Goal: Information Seeking & Learning: Learn about a topic

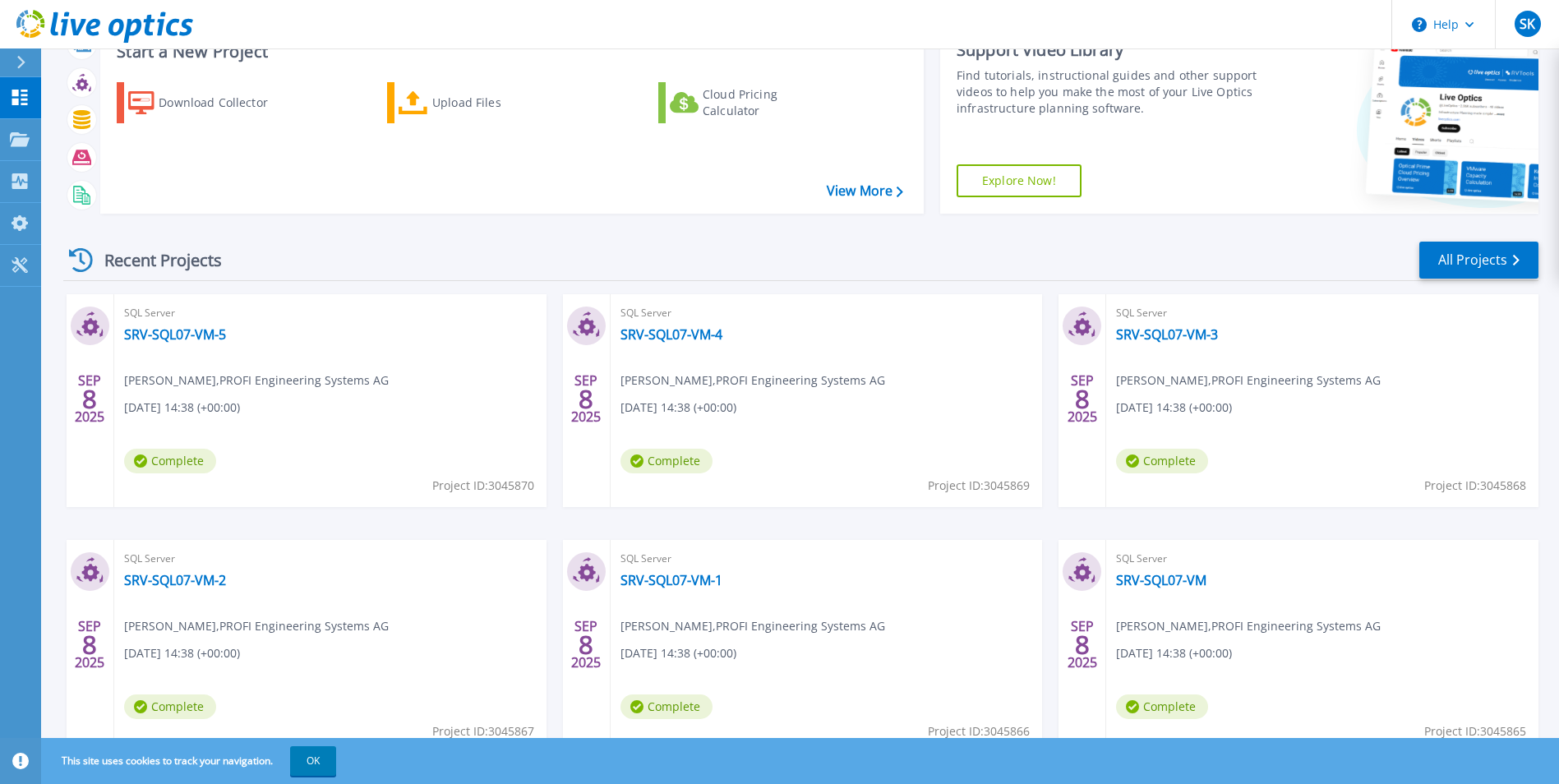
scroll to position [126, 0]
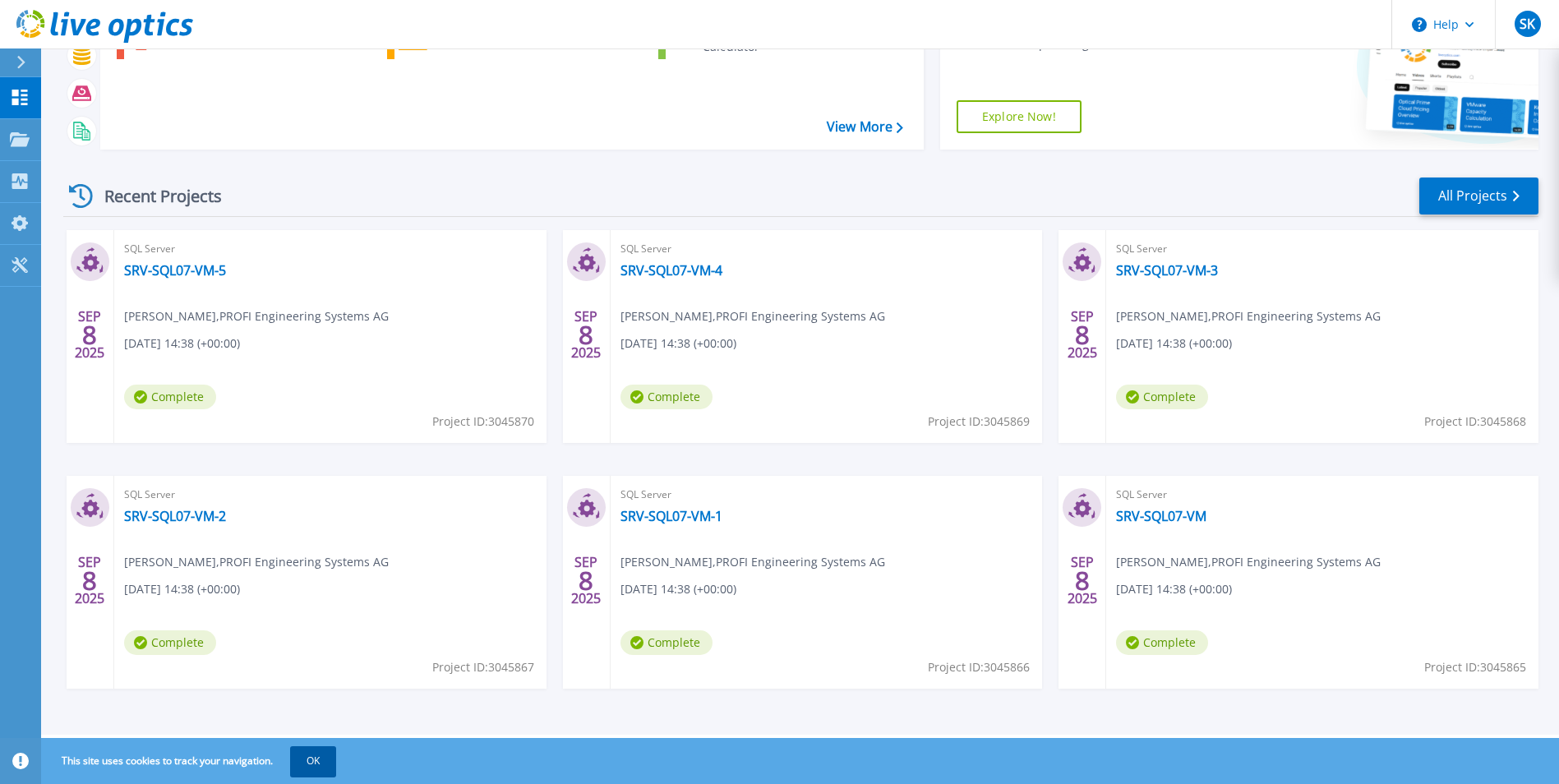
click at [302, 767] on button "OK" at bounding box center [312, 761] width 46 height 29
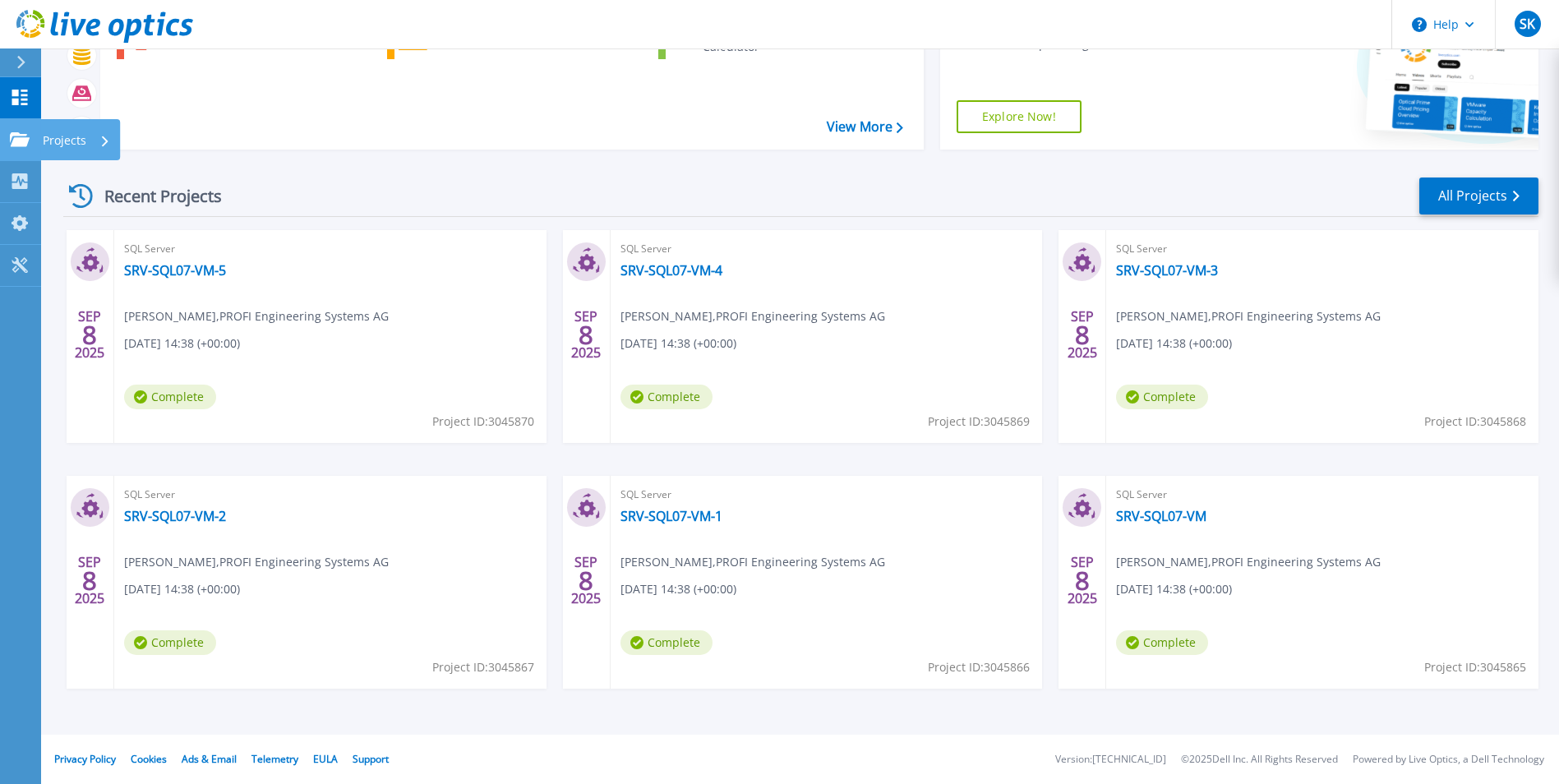
click at [17, 140] on icon at bounding box center [19, 139] width 19 height 14
click at [279, 174] on div "Recent Projects All Projects SEP 8 2025 SQL Server SRV-SQL07-VM-5 Stevan Kopcan…" at bounding box center [801, 448] width 1475 height 571
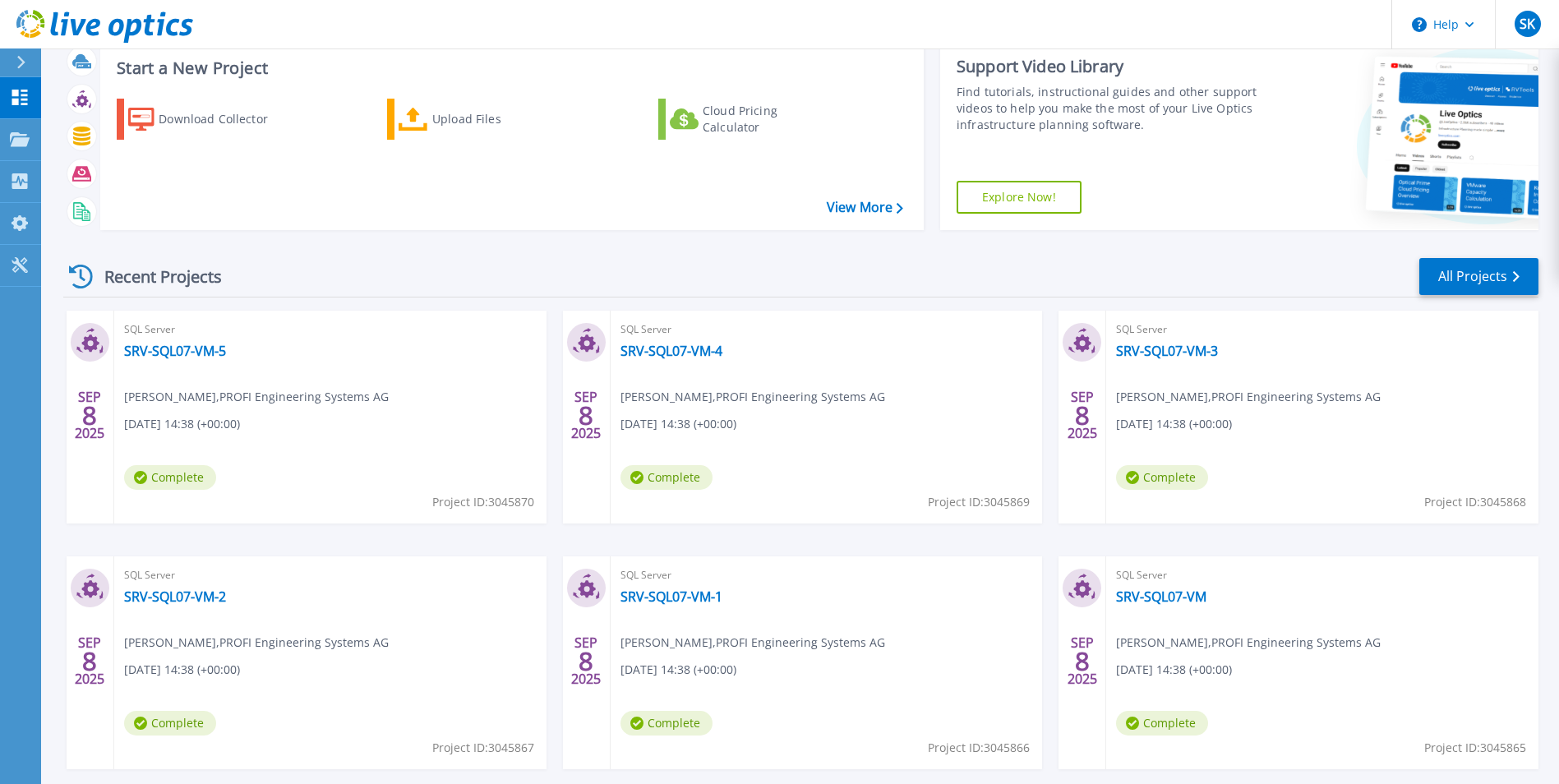
scroll to position [0, 0]
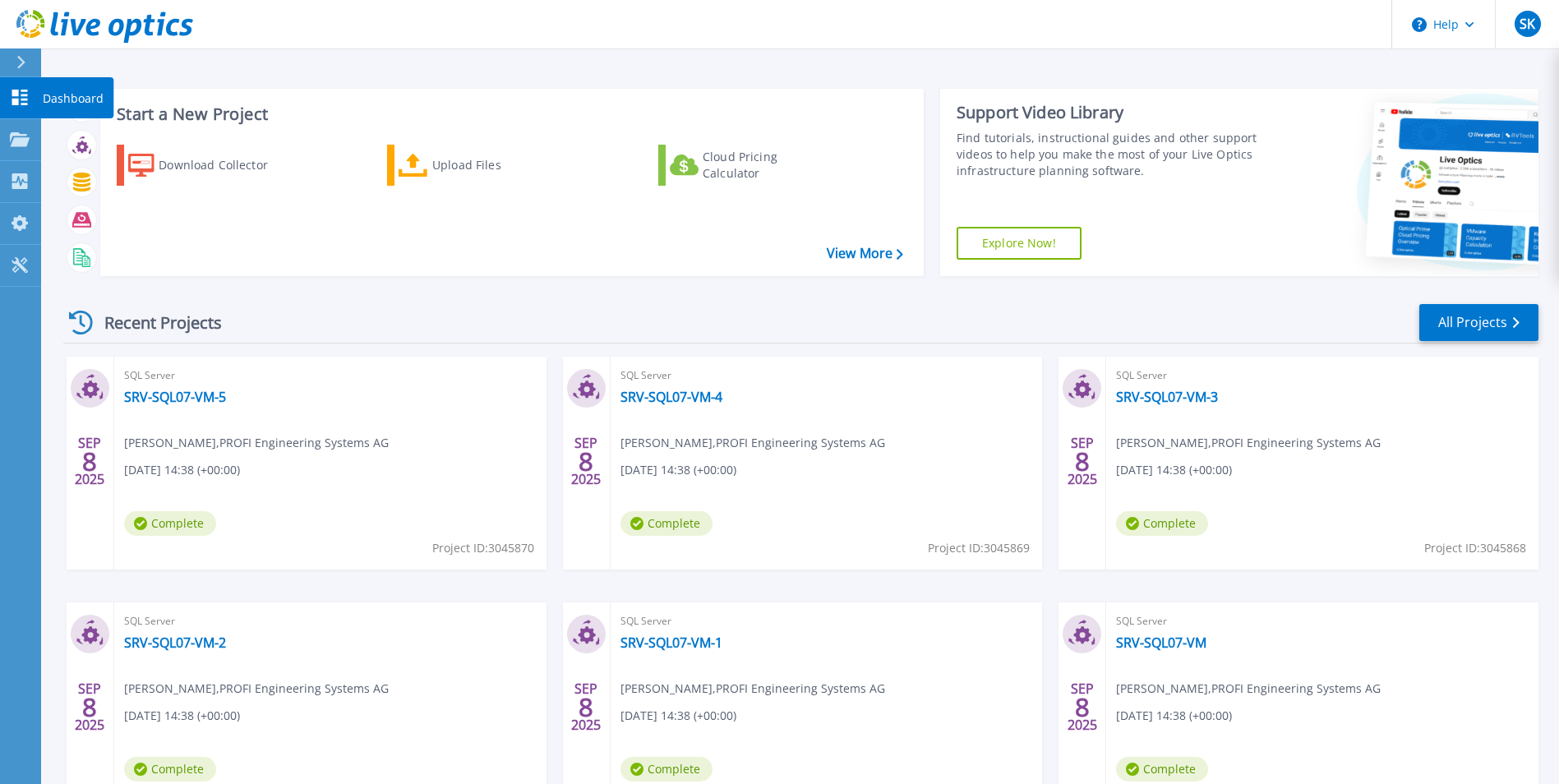
click at [20, 99] on icon at bounding box center [19, 97] width 19 height 16
click at [1465, 322] on link "All Projects" at bounding box center [1478, 323] width 120 height 37
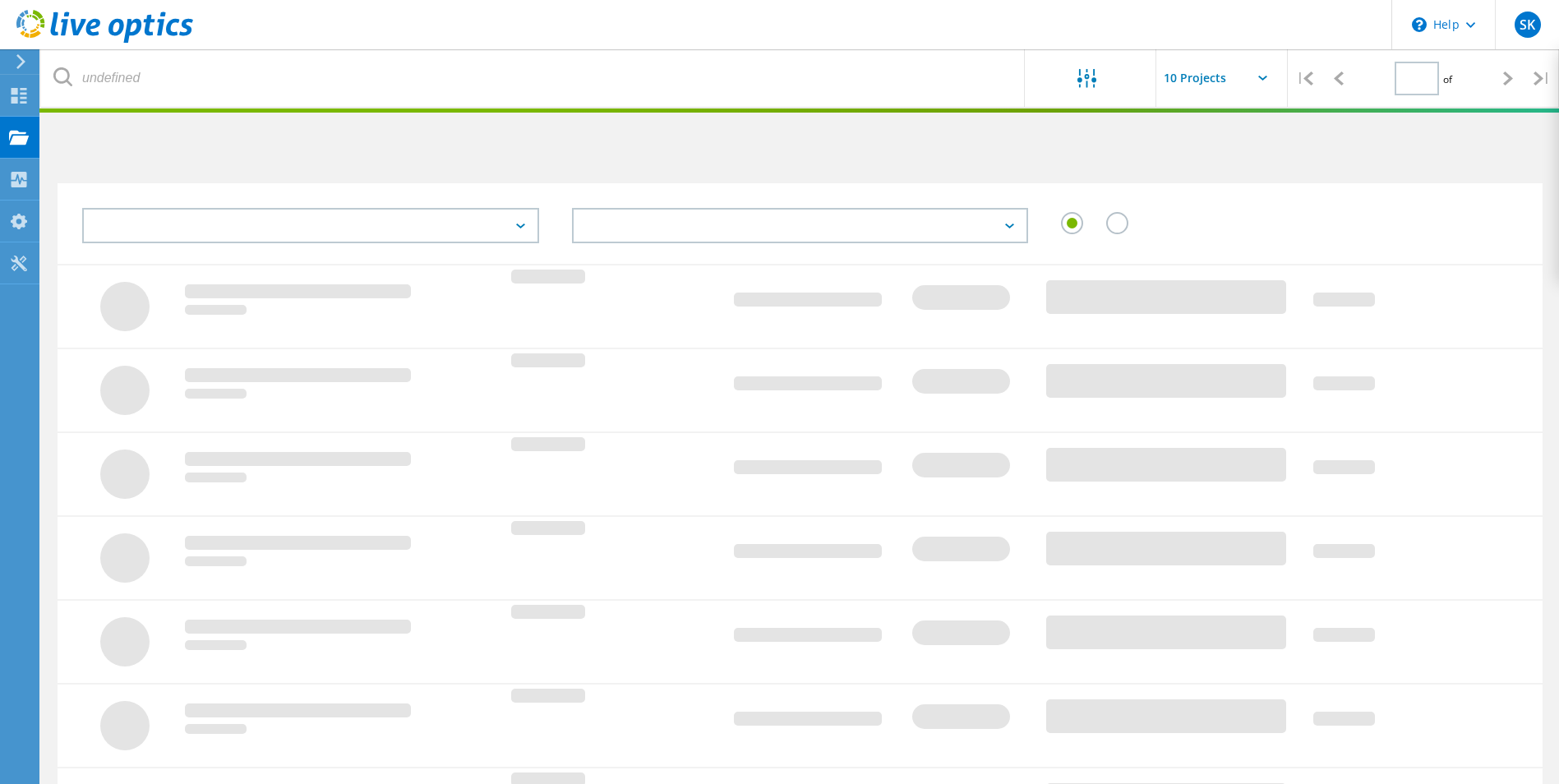
type input "1"
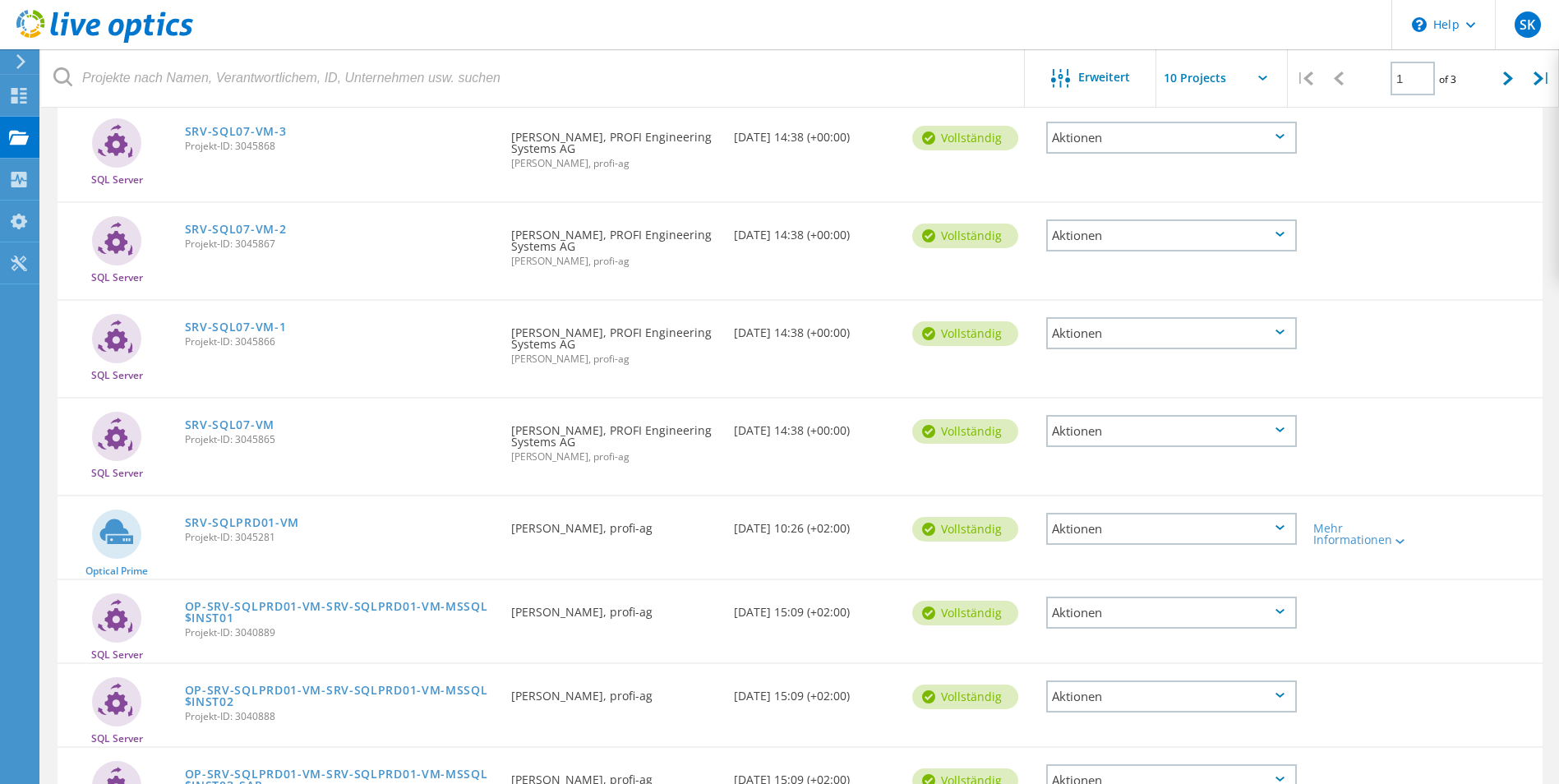
scroll to position [411, 0]
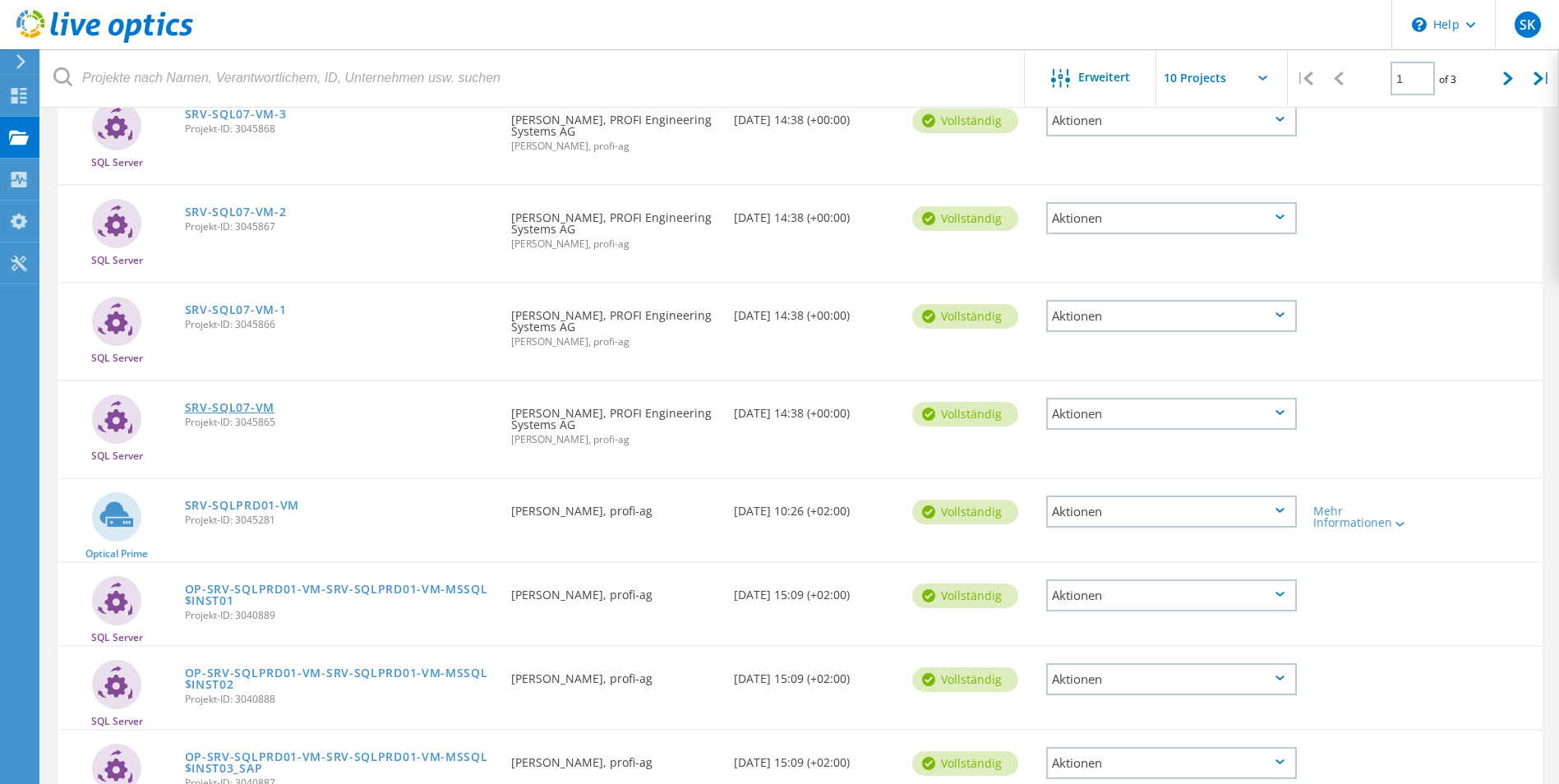
click at [239, 407] on link "SRV-SQL07-VM" at bounding box center [229, 407] width 89 height 12
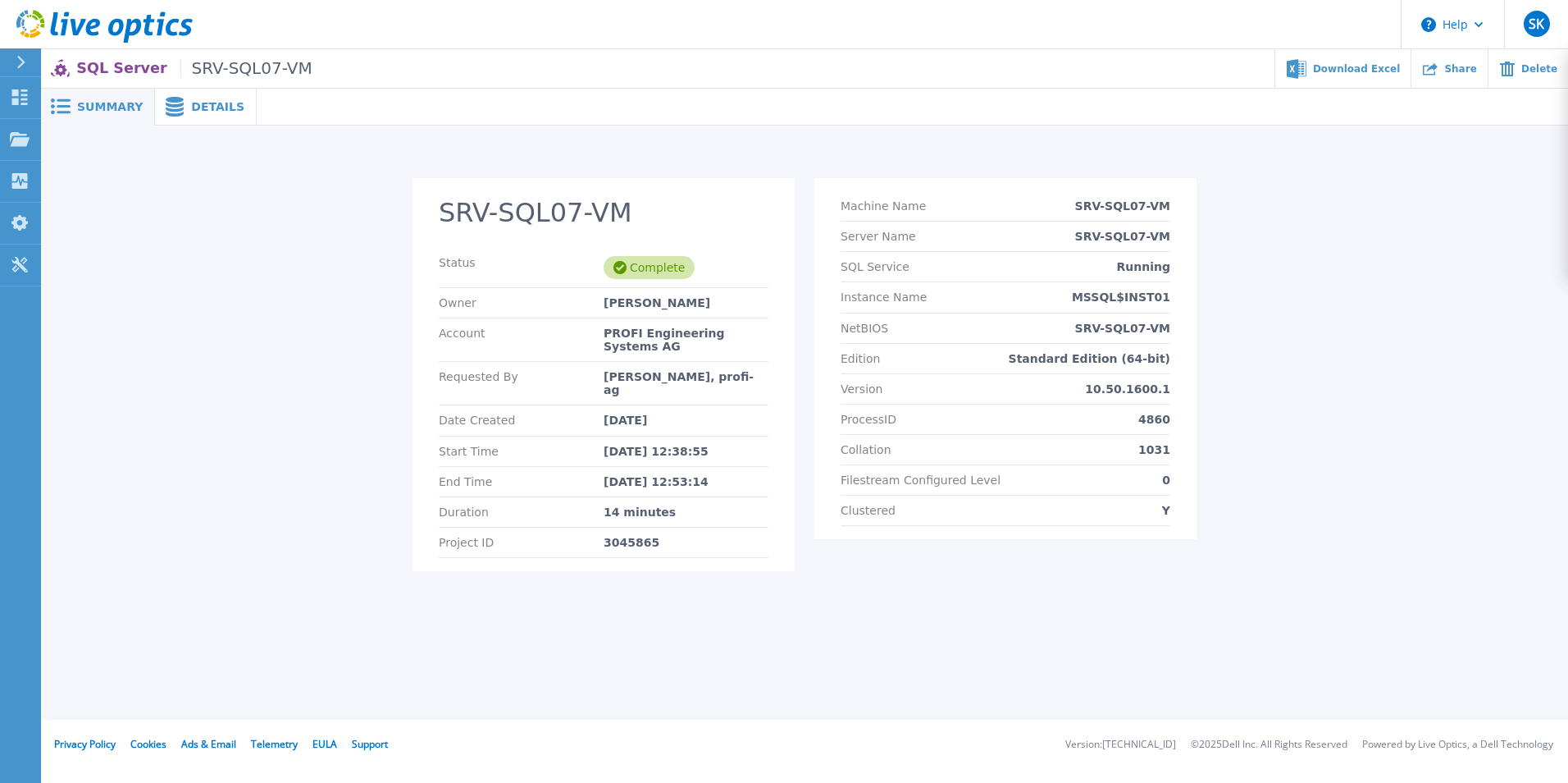
click at [212, 114] on div "Details" at bounding box center [206, 107] width 102 height 37
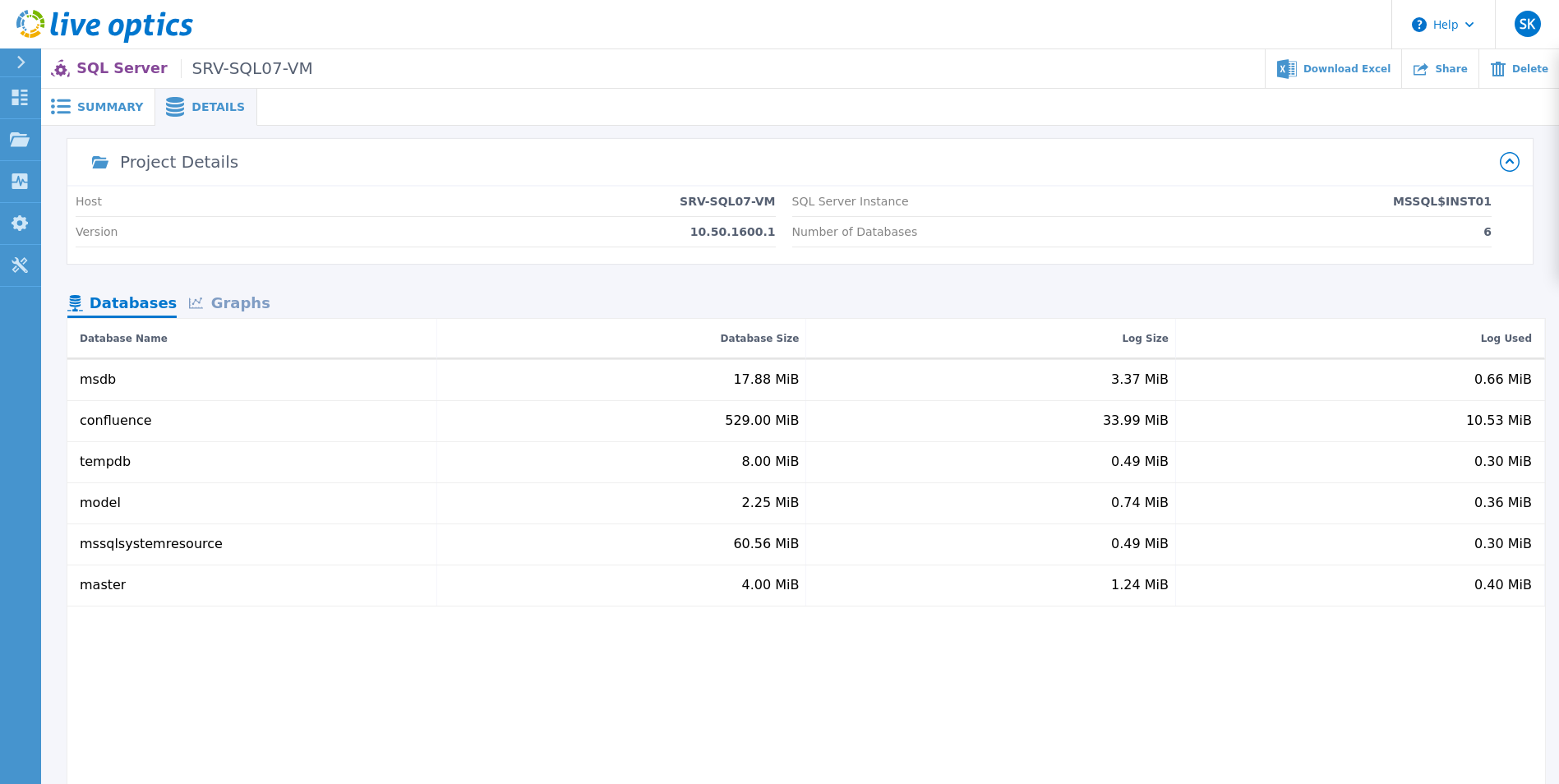
click at [225, 299] on div "Graphs" at bounding box center [229, 304] width 105 height 29
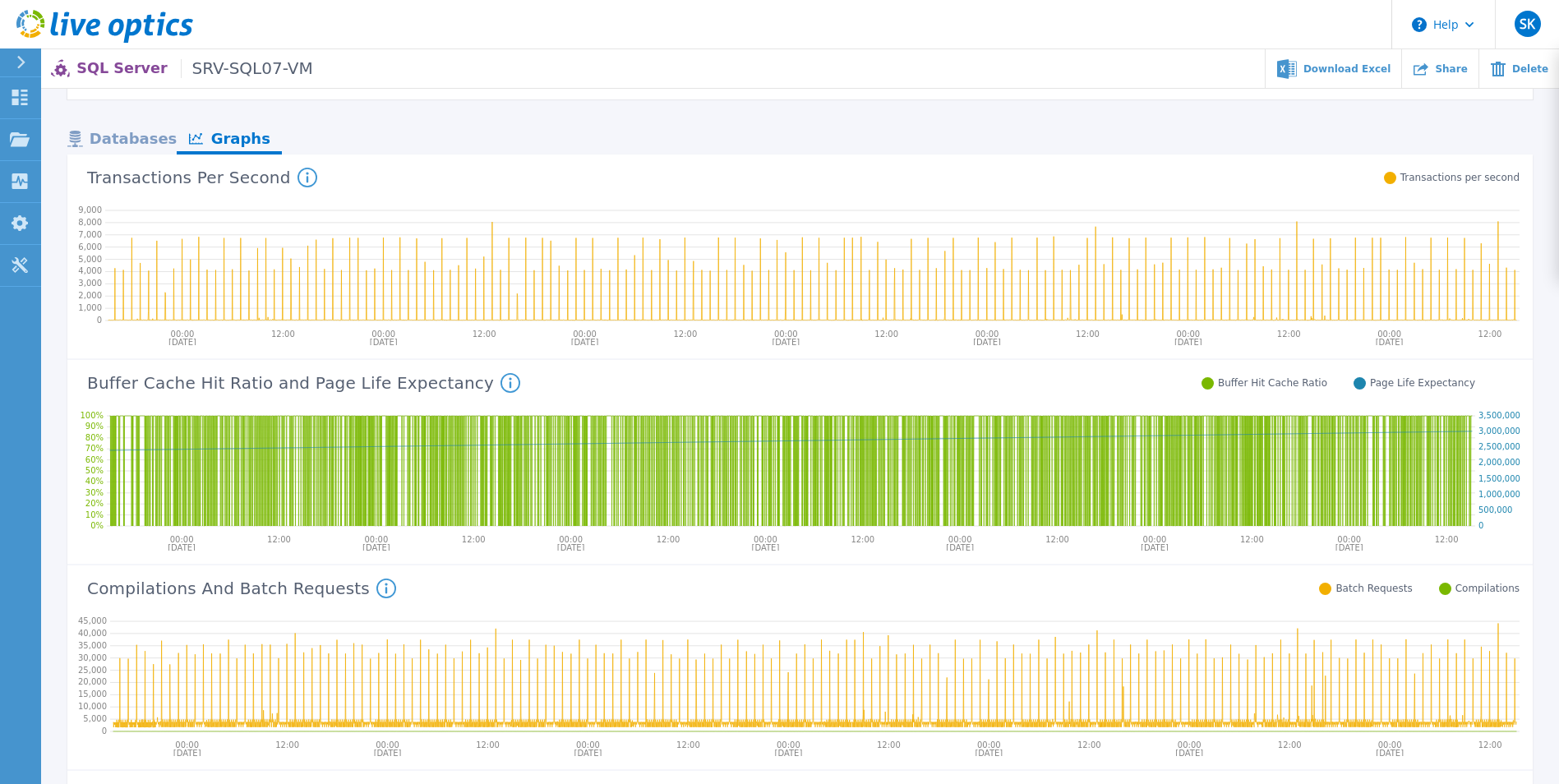
scroll to position [83, 0]
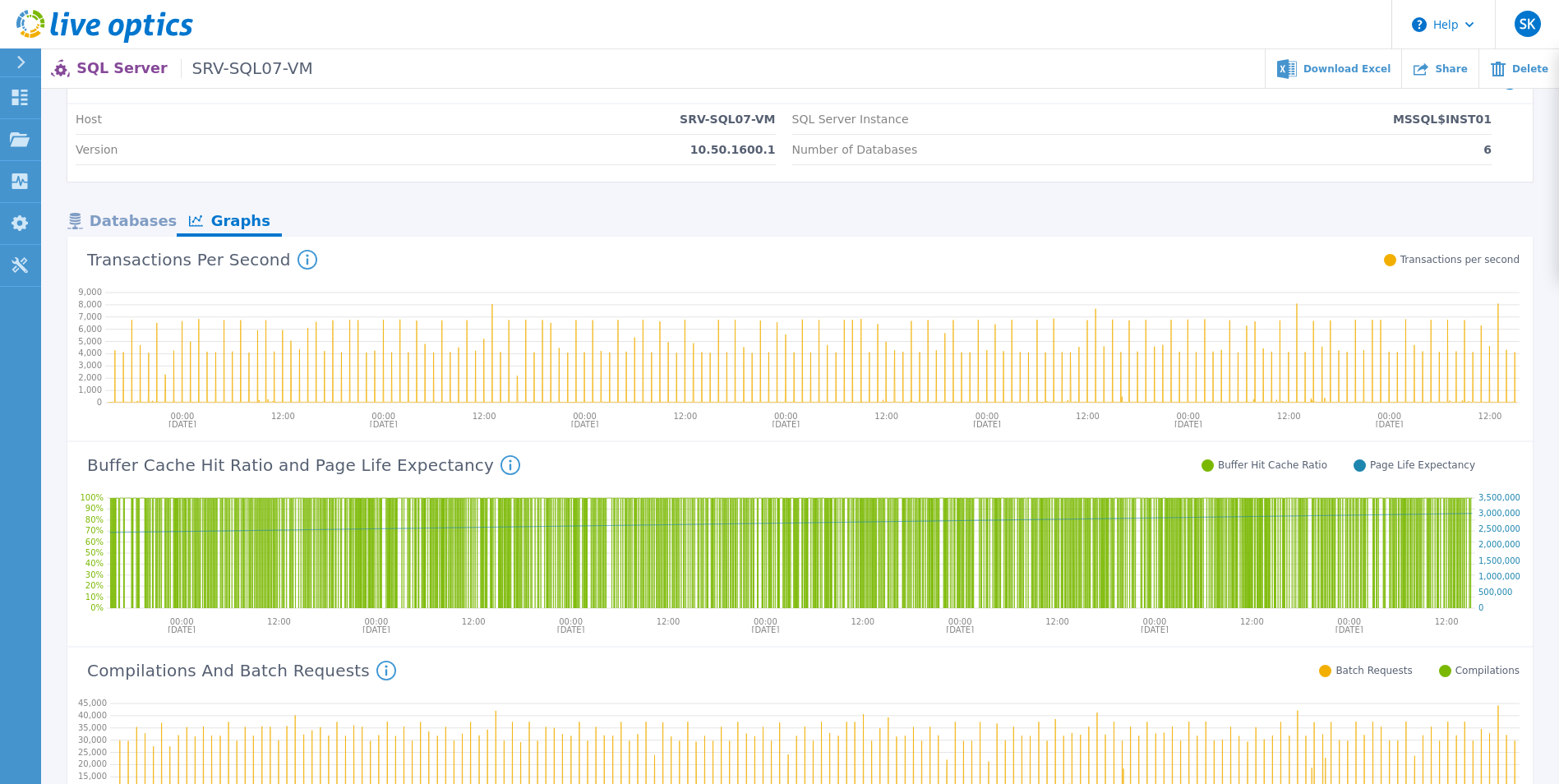
click at [145, 227] on div "Databases" at bounding box center [121, 222] width 109 height 29
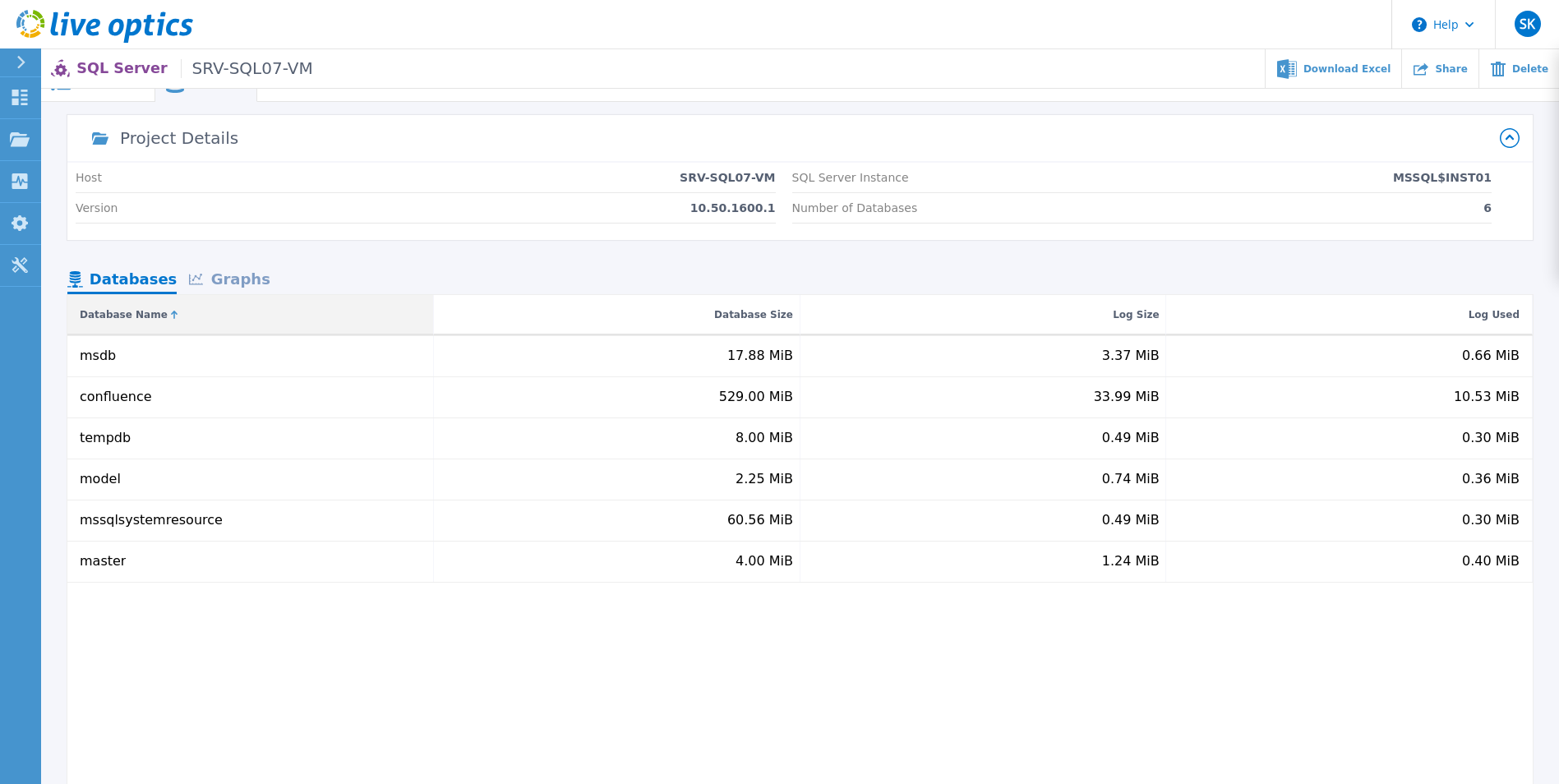
scroll to position [0, 0]
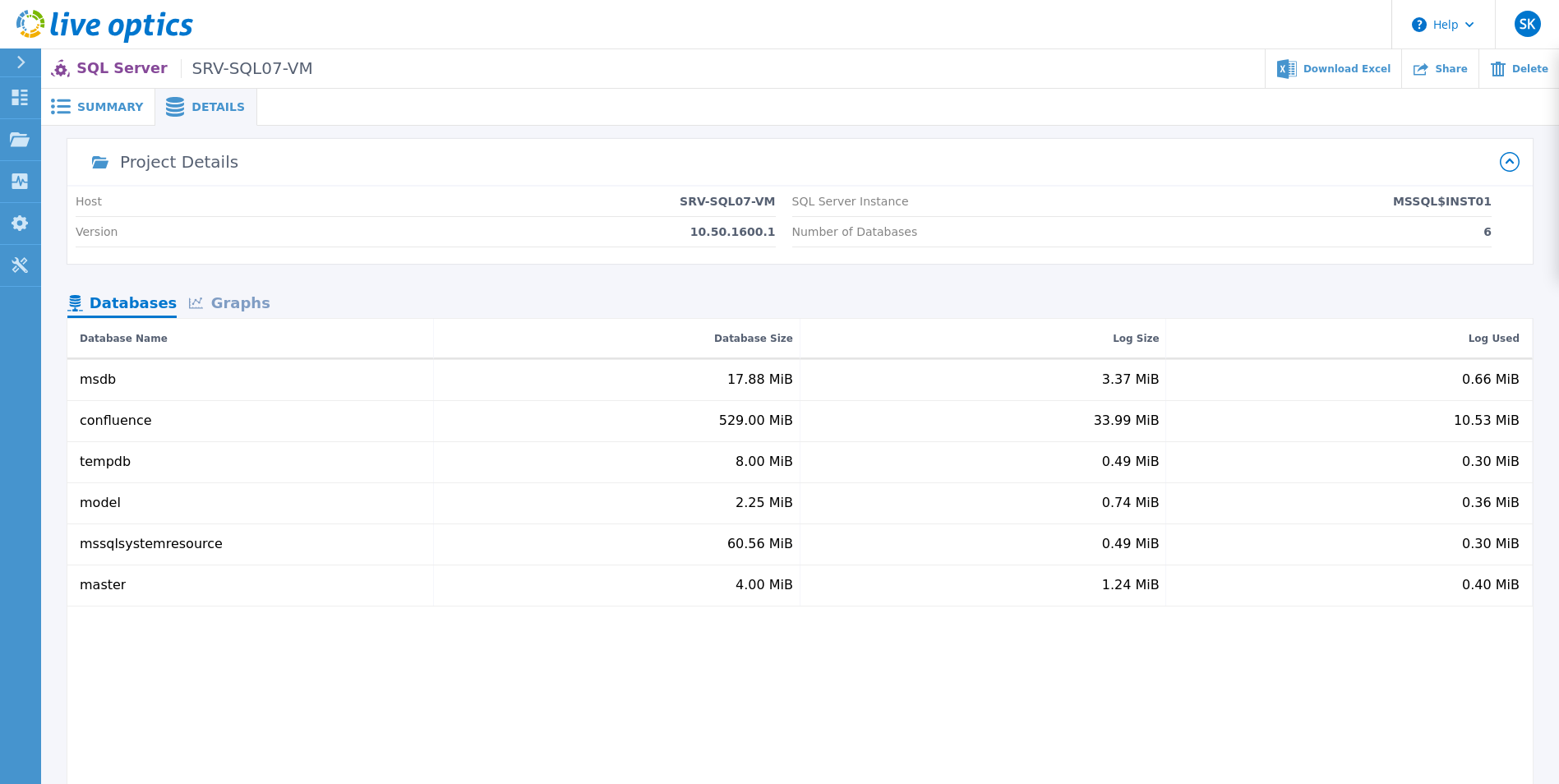
click at [117, 111] on span "Summary" at bounding box center [110, 107] width 66 height 12
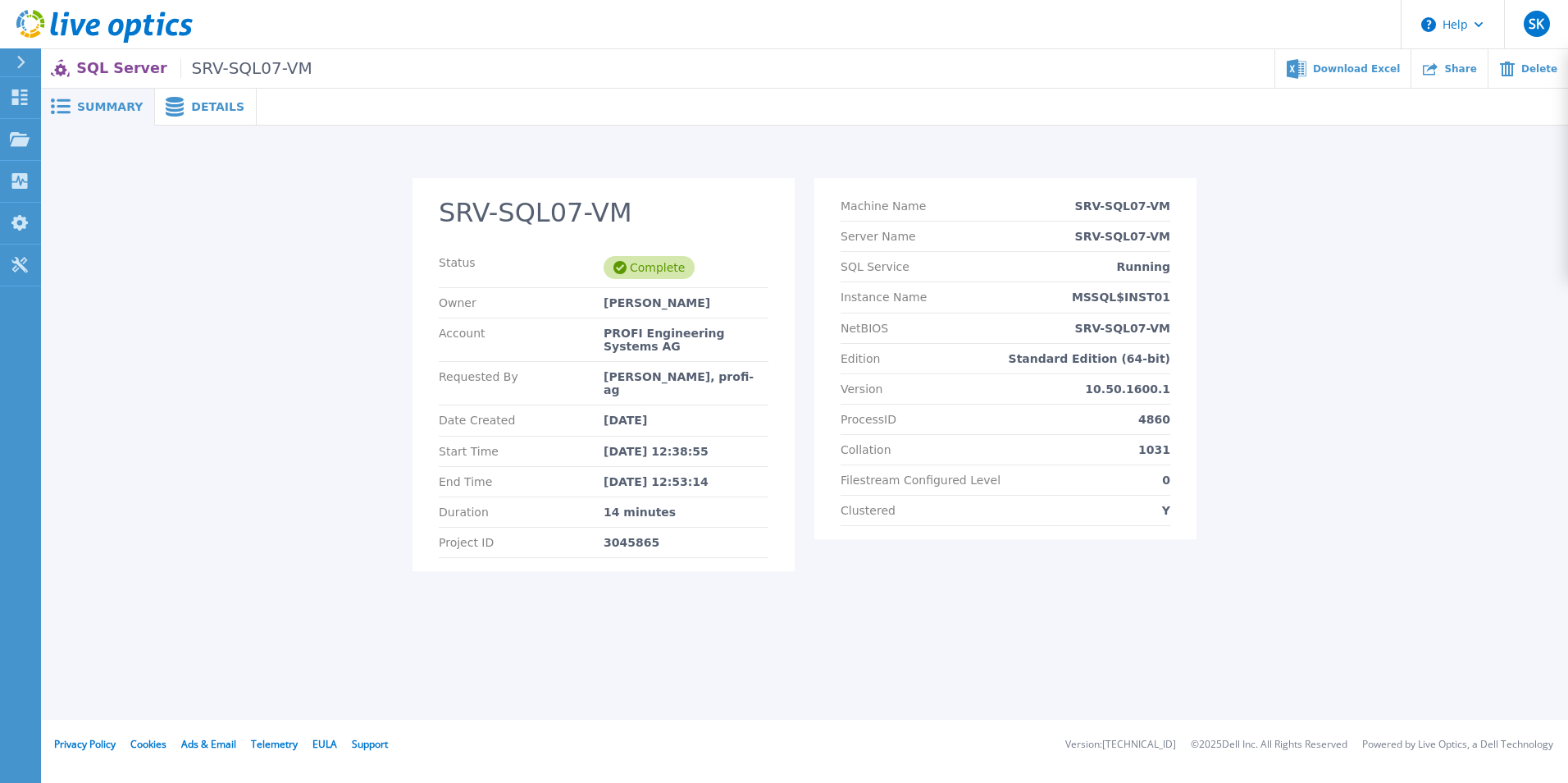
click at [191, 110] on span "Details" at bounding box center [217, 107] width 53 height 12
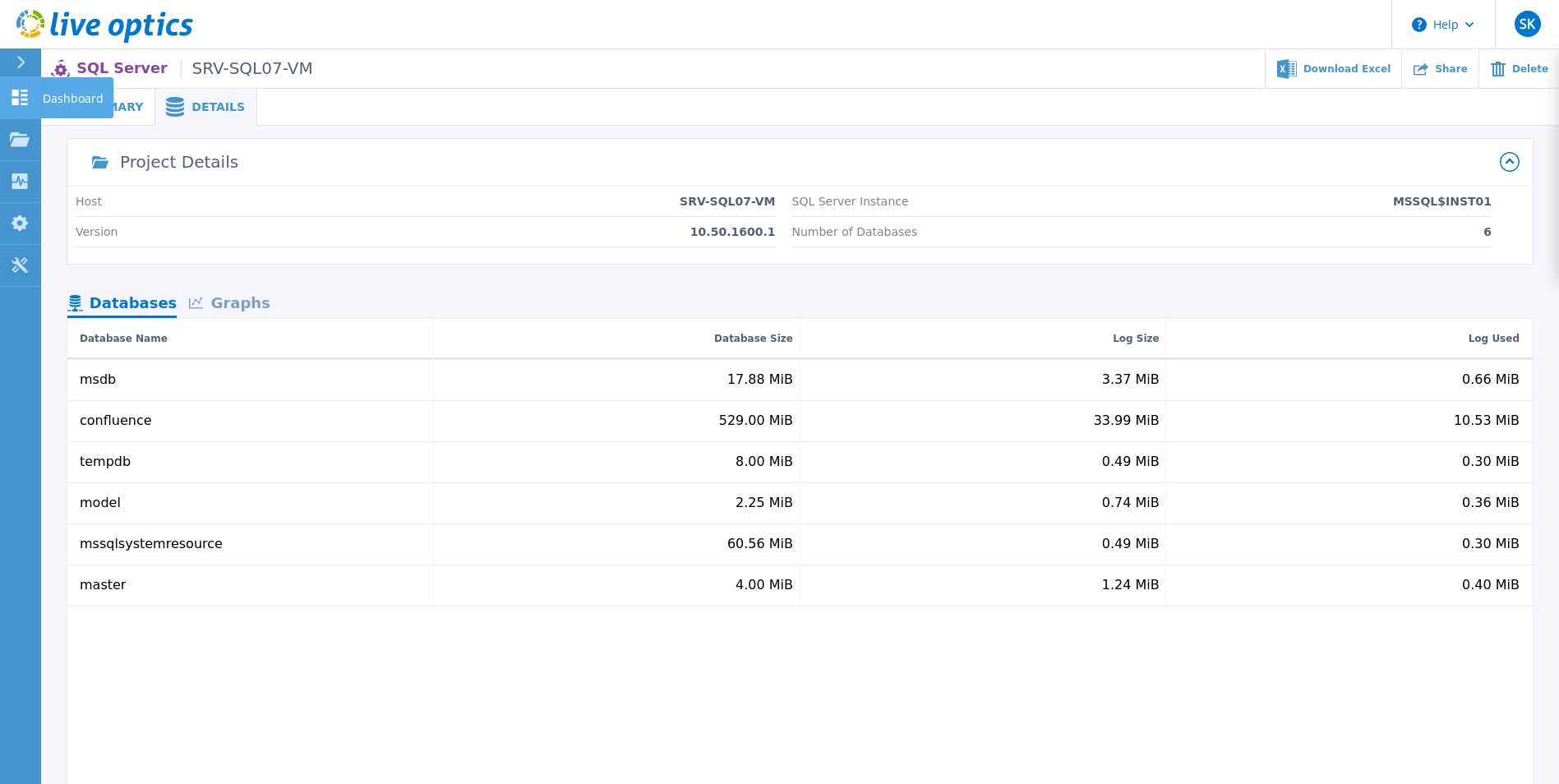
click at [24, 100] on icon at bounding box center [20, 97] width 16 height 16
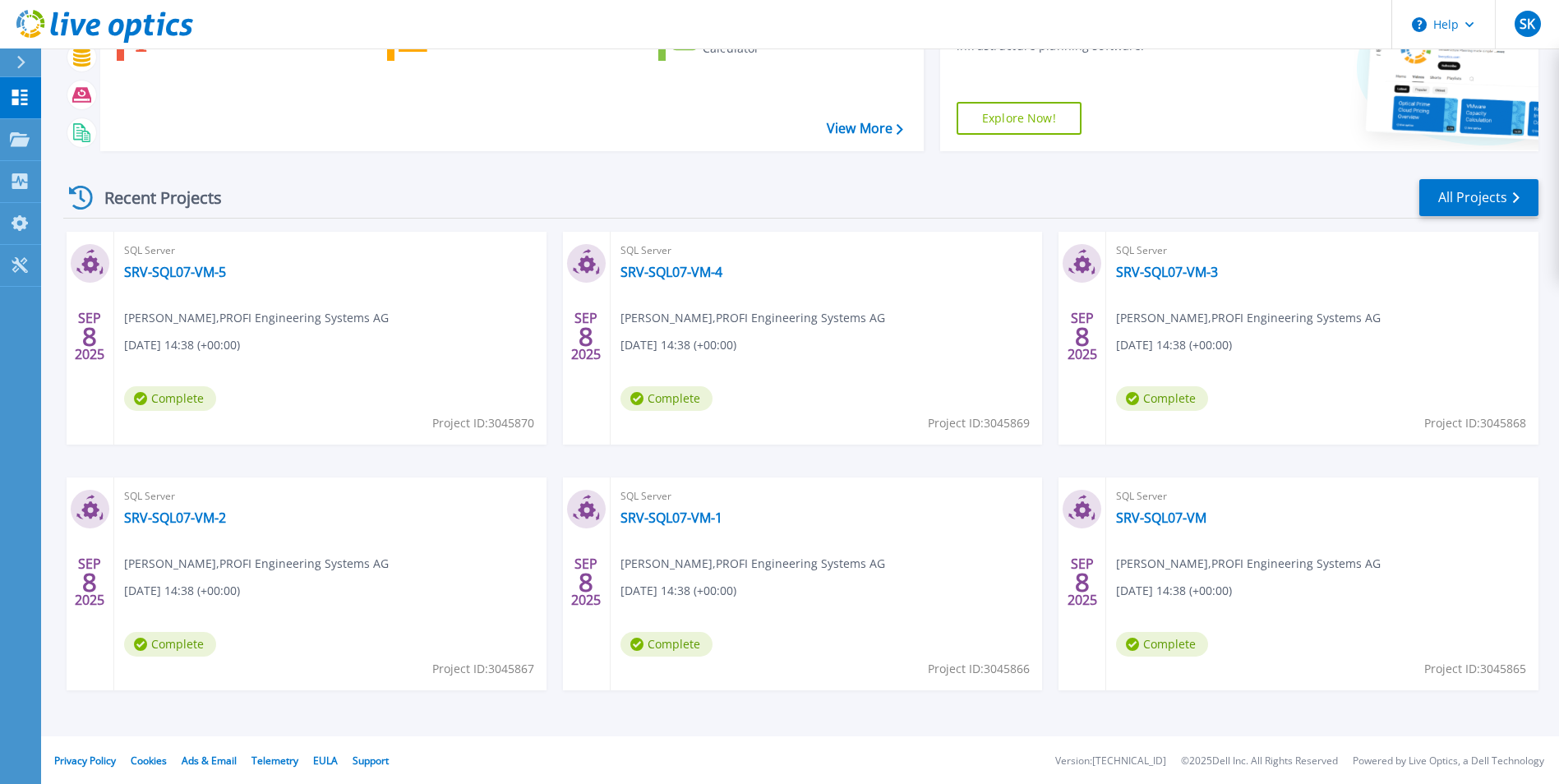
scroll to position [126, 0]
click at [1459, 195] on link "All Projects" at bounding box center [1478, 196] width 120 height 37
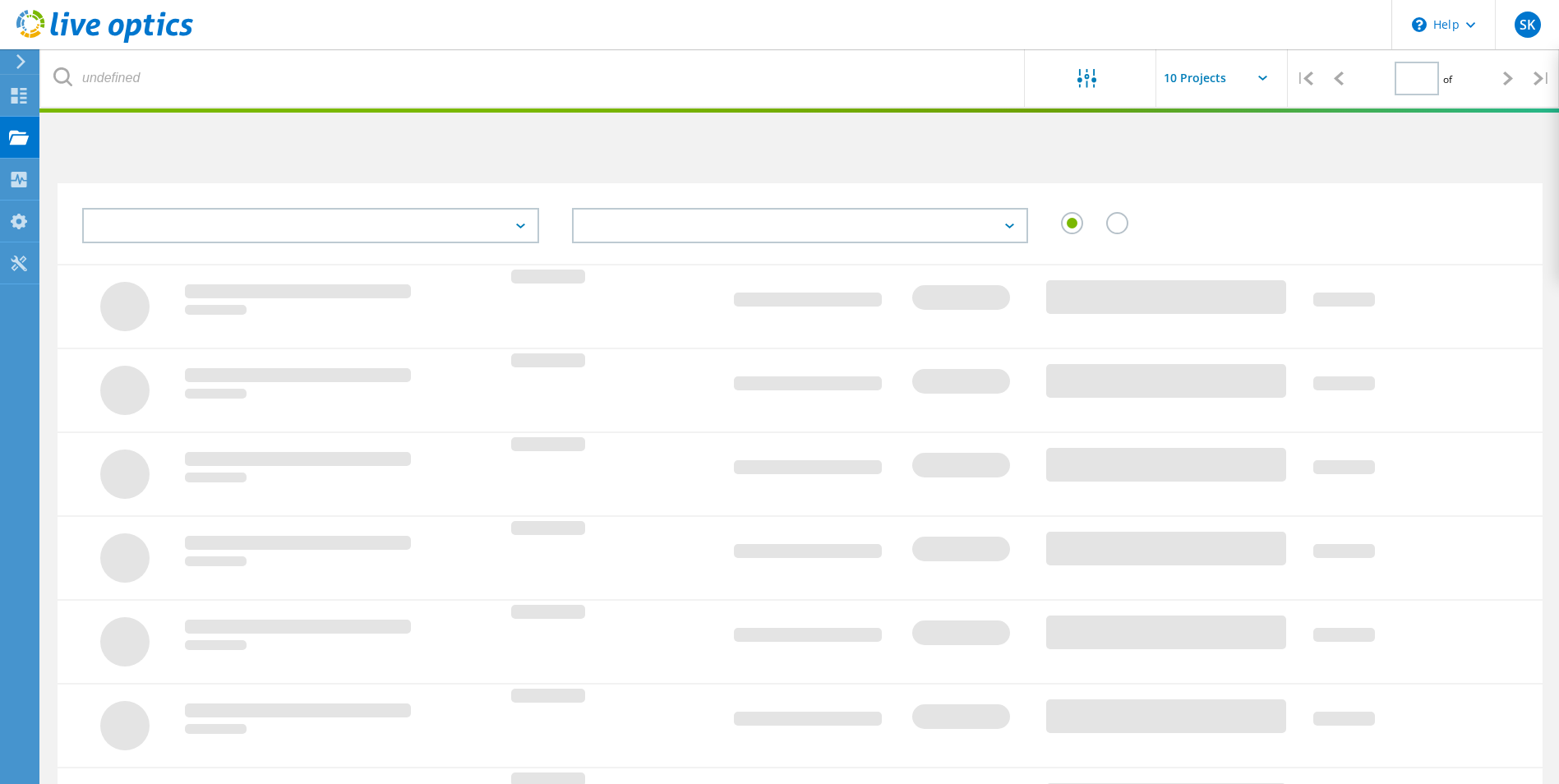
type input "1"
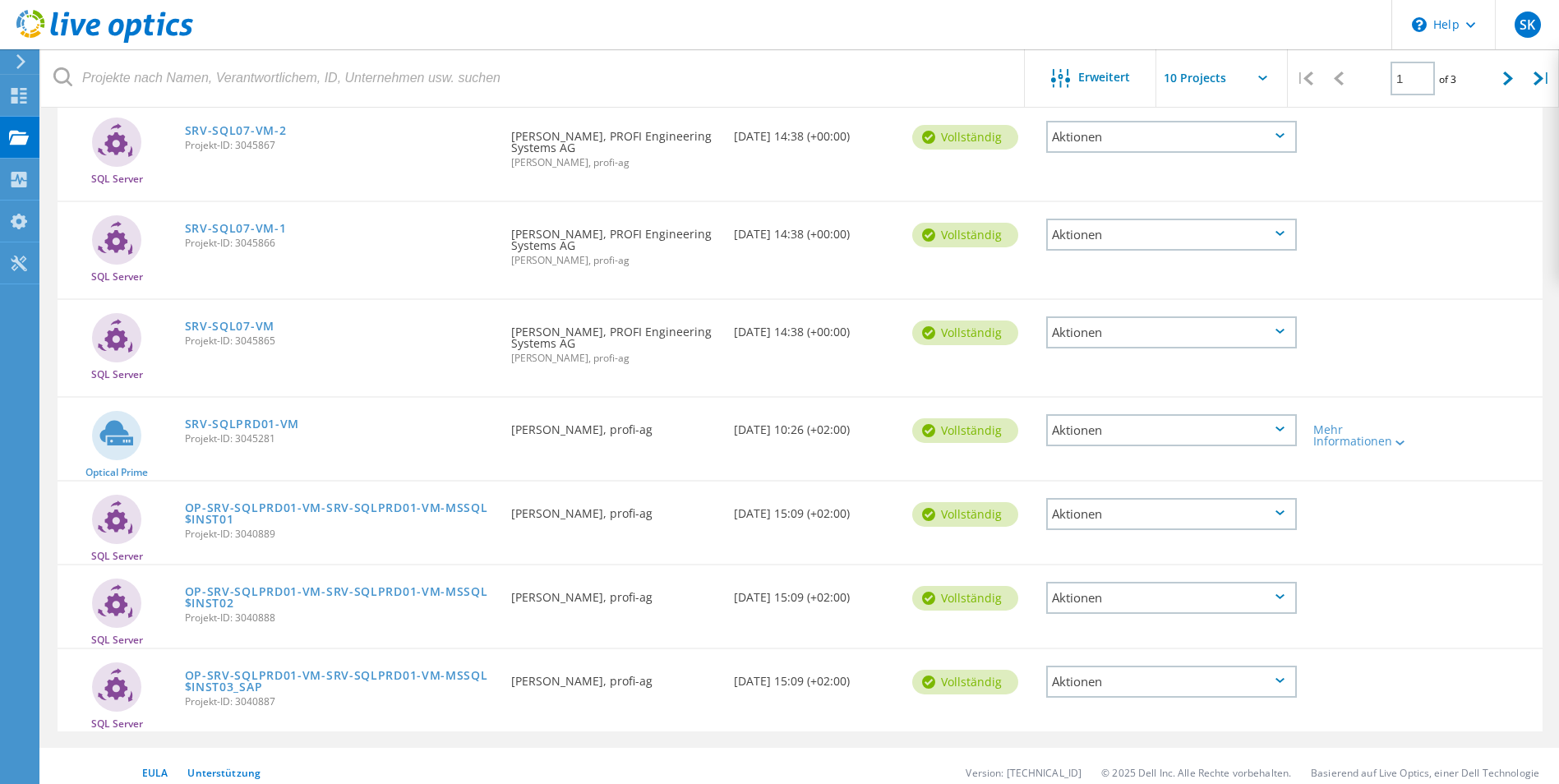
scroll to position [493, 0]
click at [248, 426] on link "SRV-SQLPRD01-VM" at bounding box center [242, 423] width 115 height 12
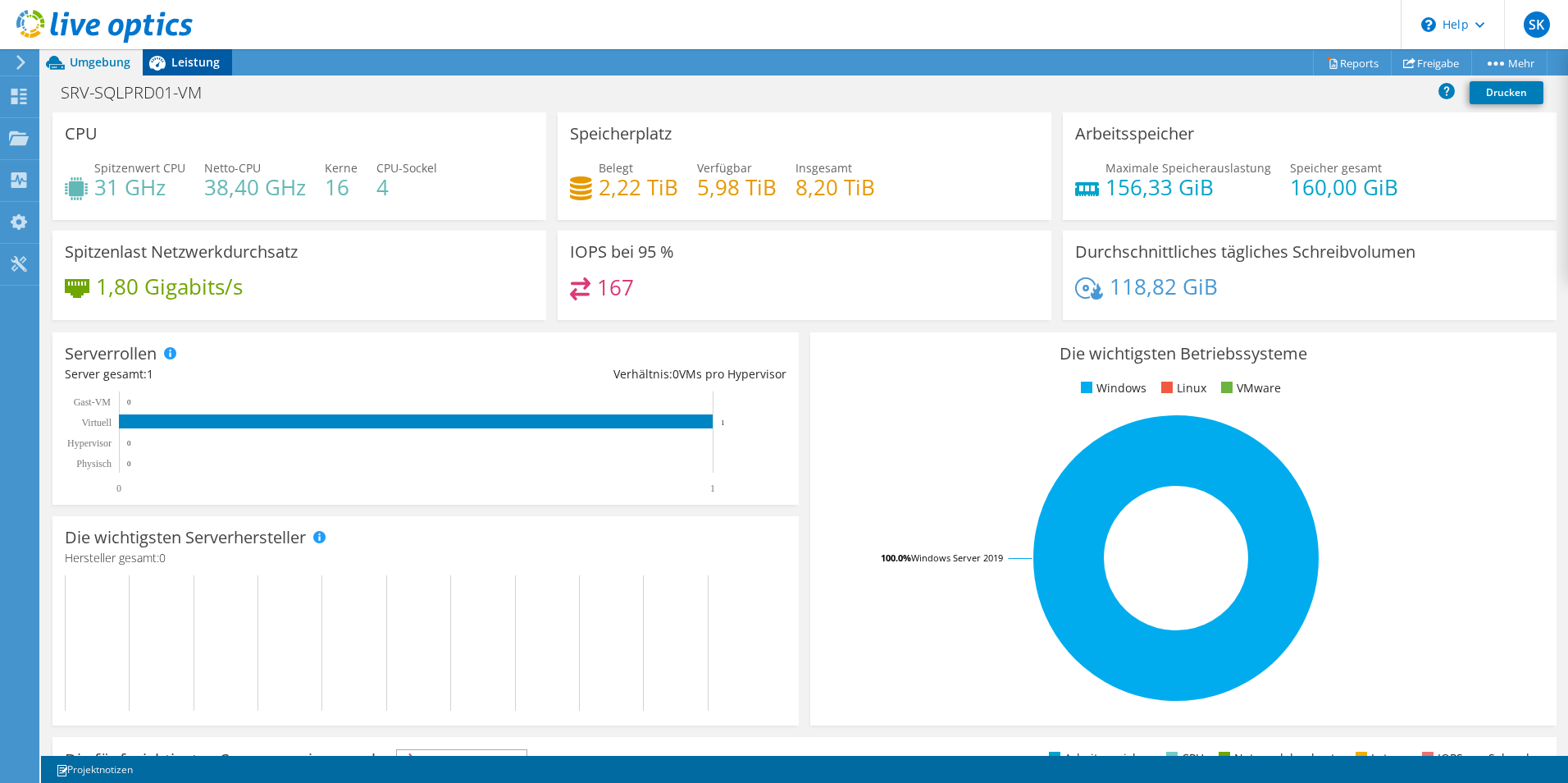
click at [209, 67] on span "Leistung" at bounding box center [196, 62] width 49 height 16
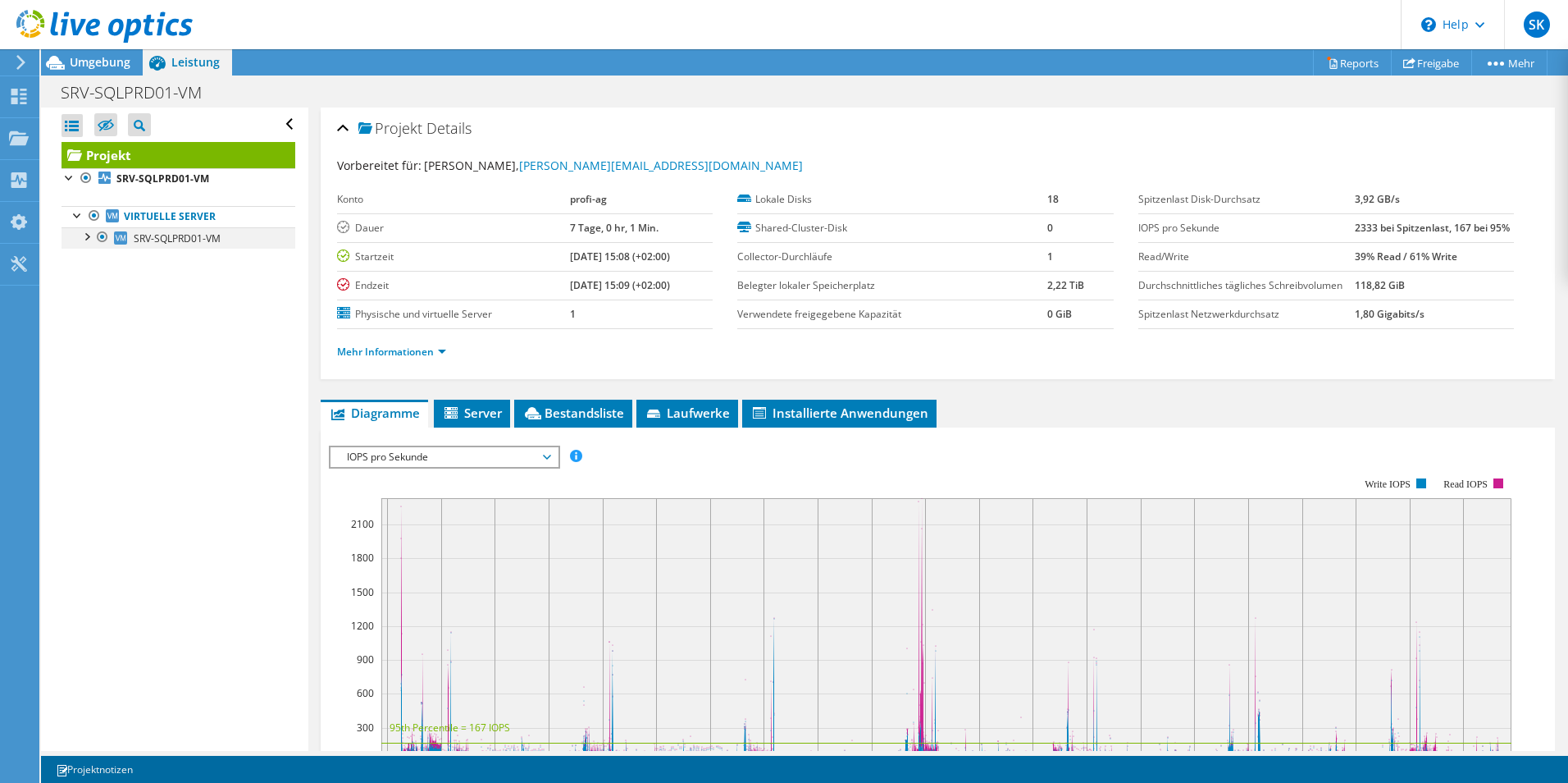
click at [88, 241] on div at bounding box center [85, 235] width 16 height 16
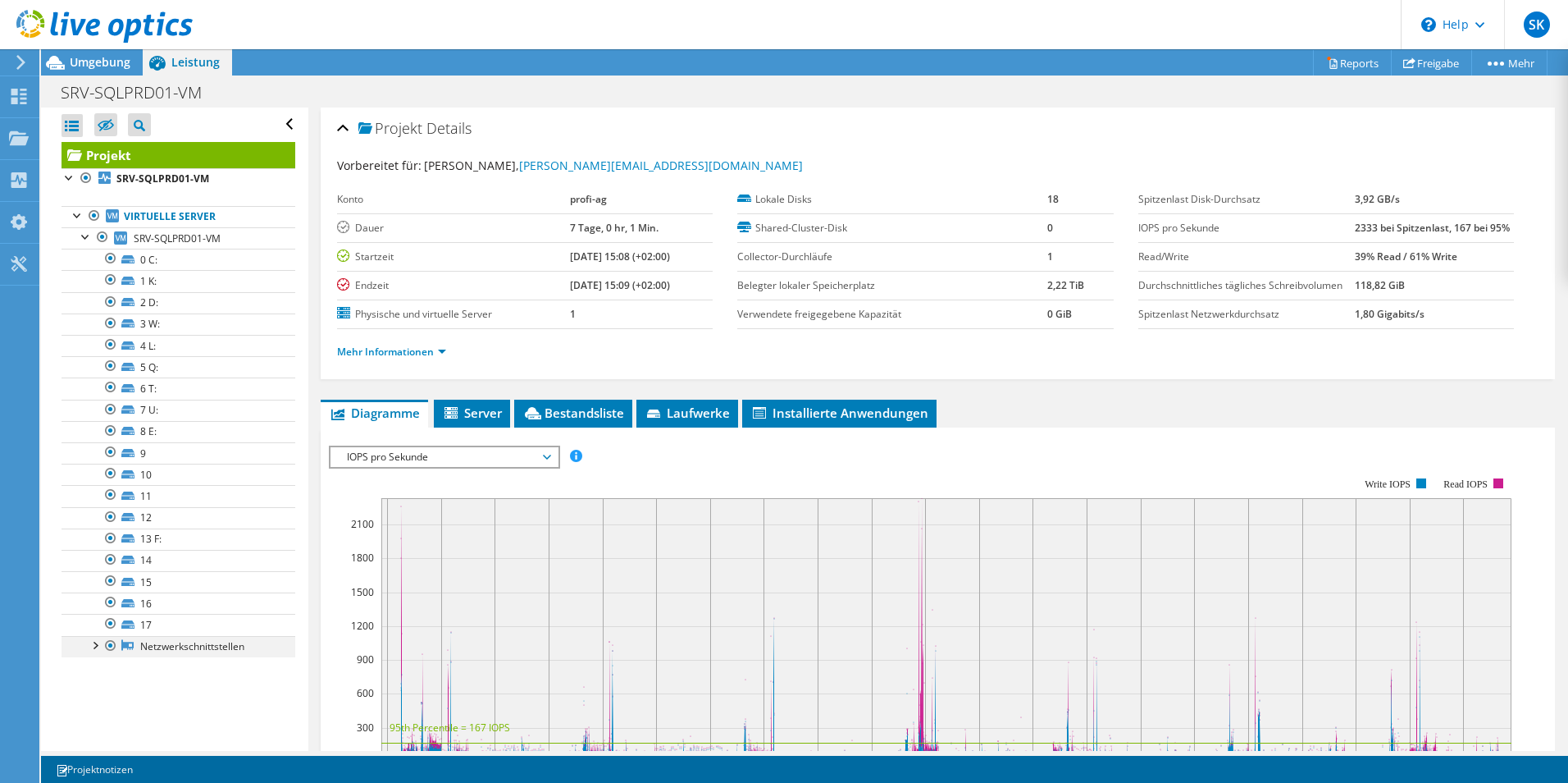
click at [97, 645] on div at bounding box center [94, 643] width 16 height 16
click at [466, 422] on li "Server" at bounding box center [472, 413] width 77 height 28
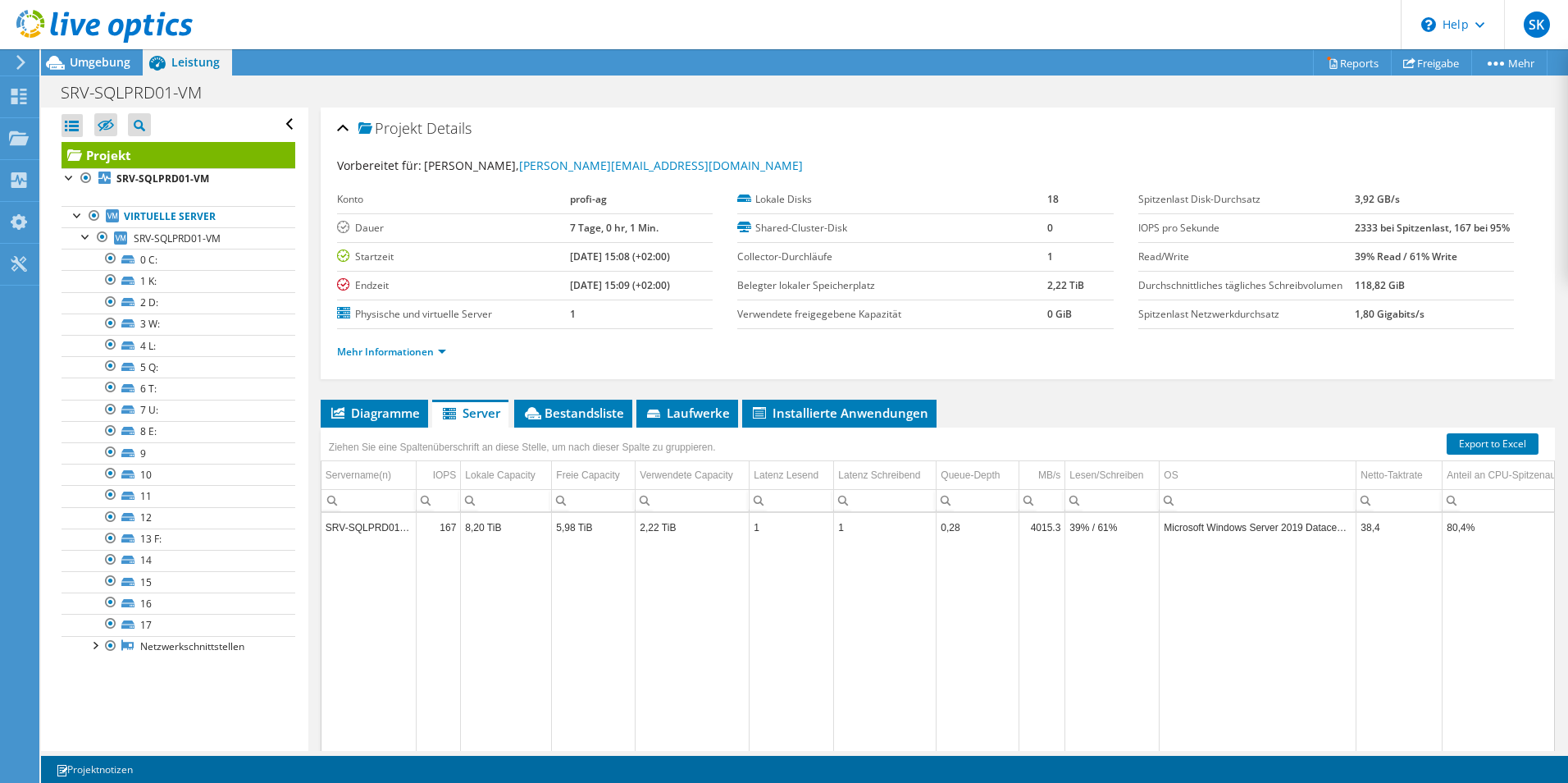
scroll to position [87, 0]
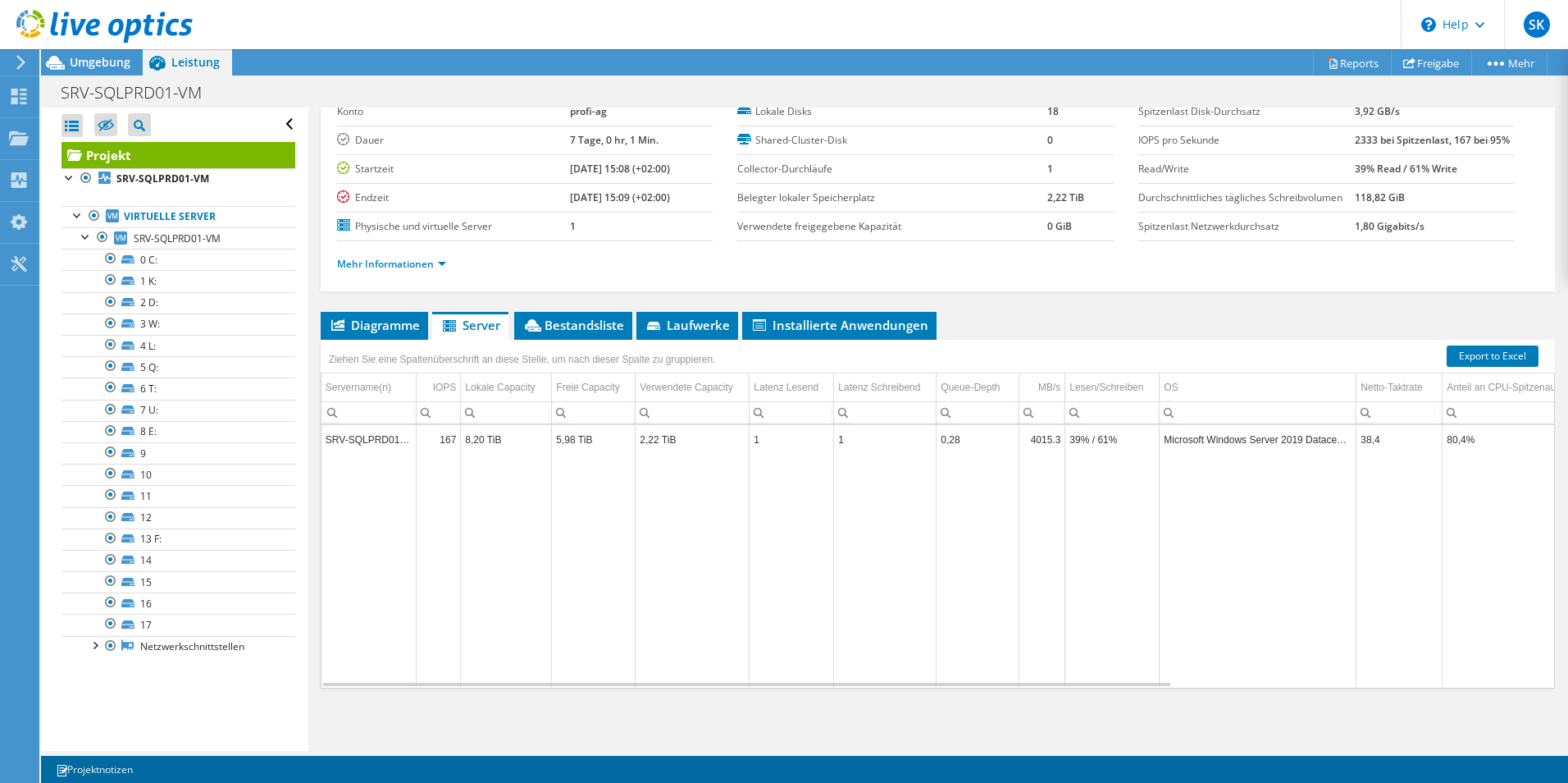
click at [346, 443] on td "SRV-SQLPRD01-VM" at bounding box center [369, 440] width 95 height 29
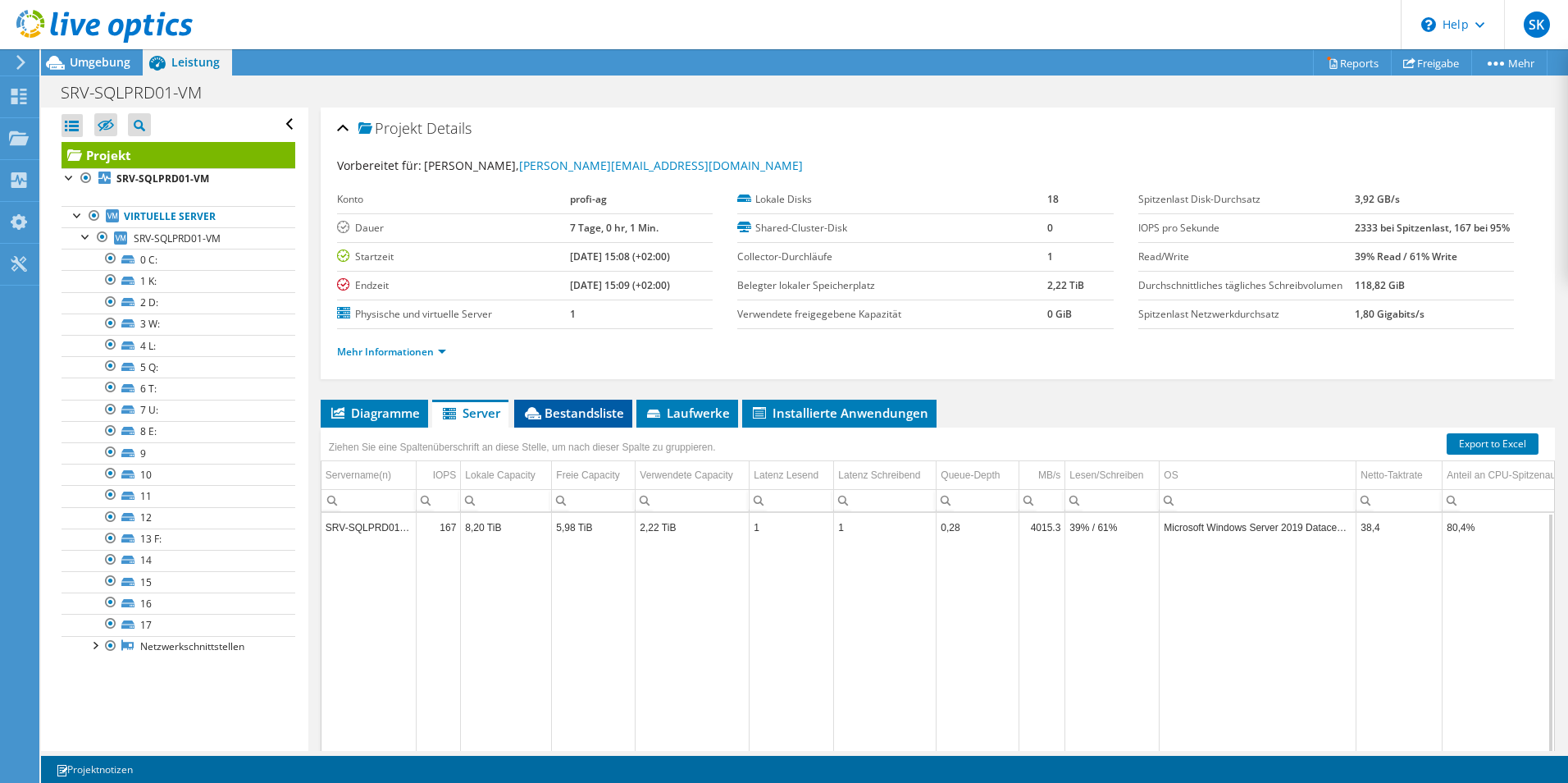
click at [597, 421] on li "Bestandsliste" at bounding box center [573, 413] width 118 height 28
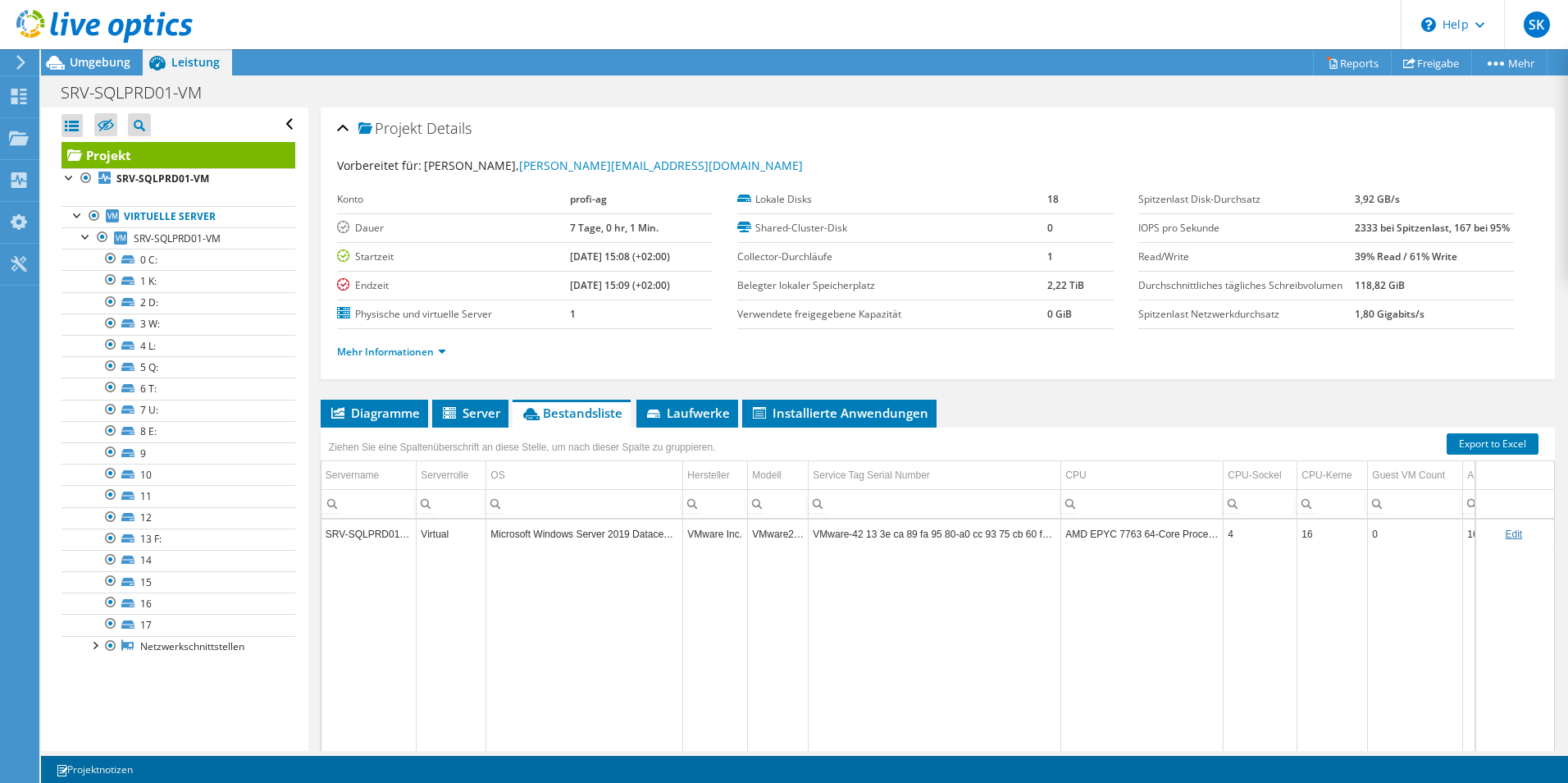
click at [618, 538] on td "Microsoft Windows Server 2019 Datacenter" at bounding box center [584, 534] width 197 height 29
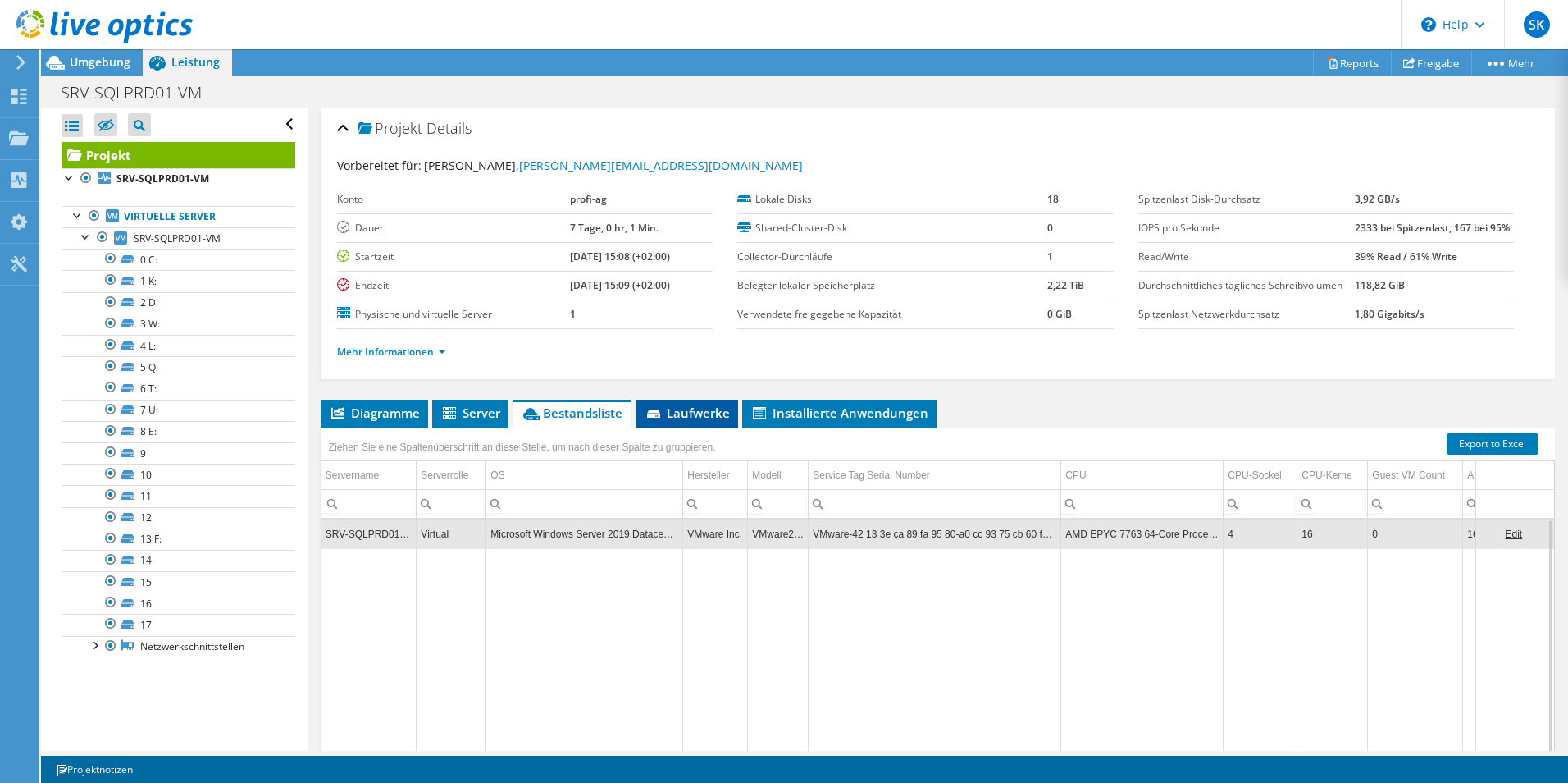
click at [713, 414] on span "Laufwerke" at bounding box center [688, 412] width 85 height 16
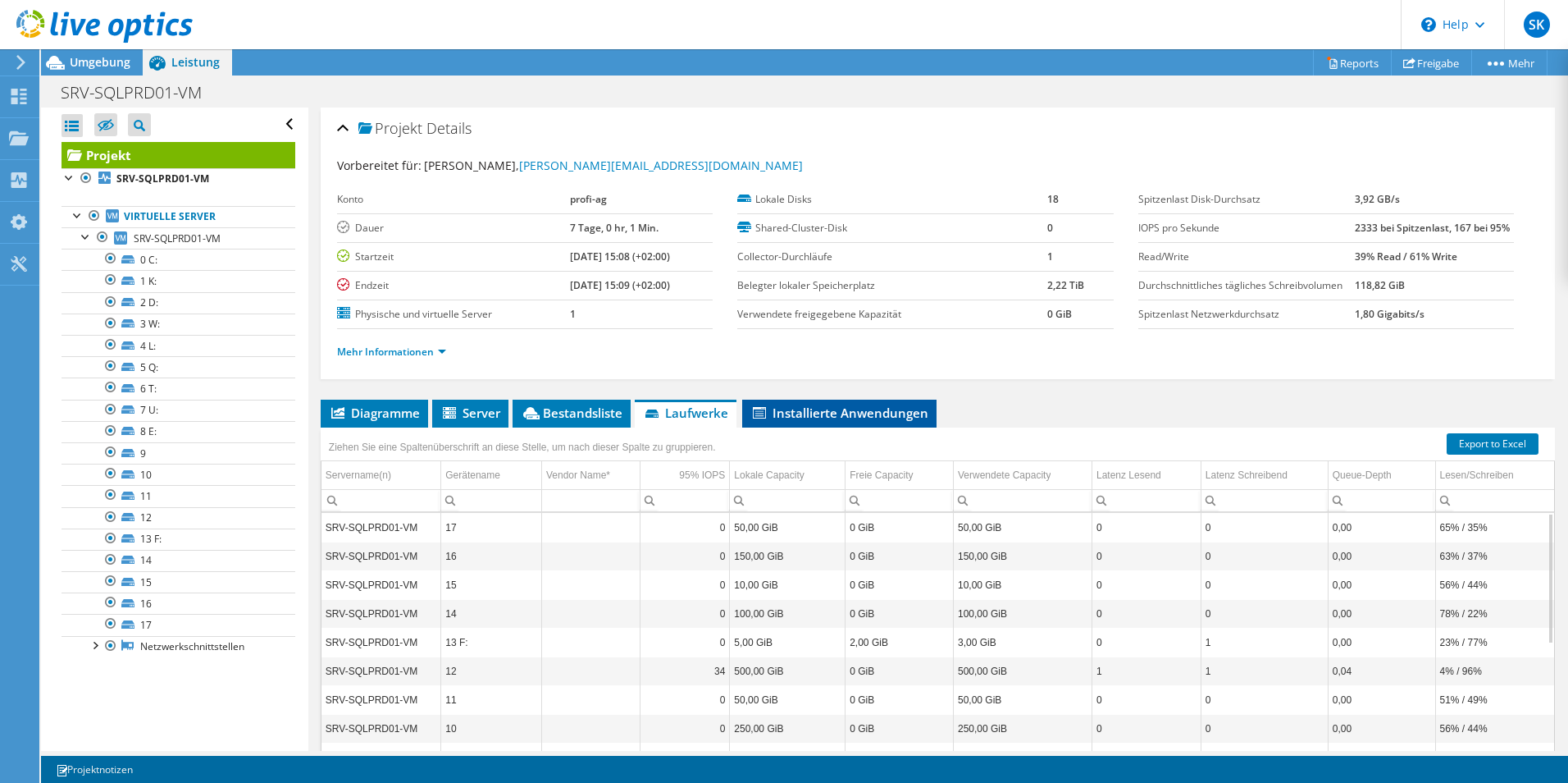
click at [852, 421] on li "Installierte Anwendungen" at bounding box center [839, 413] width 194 height 28
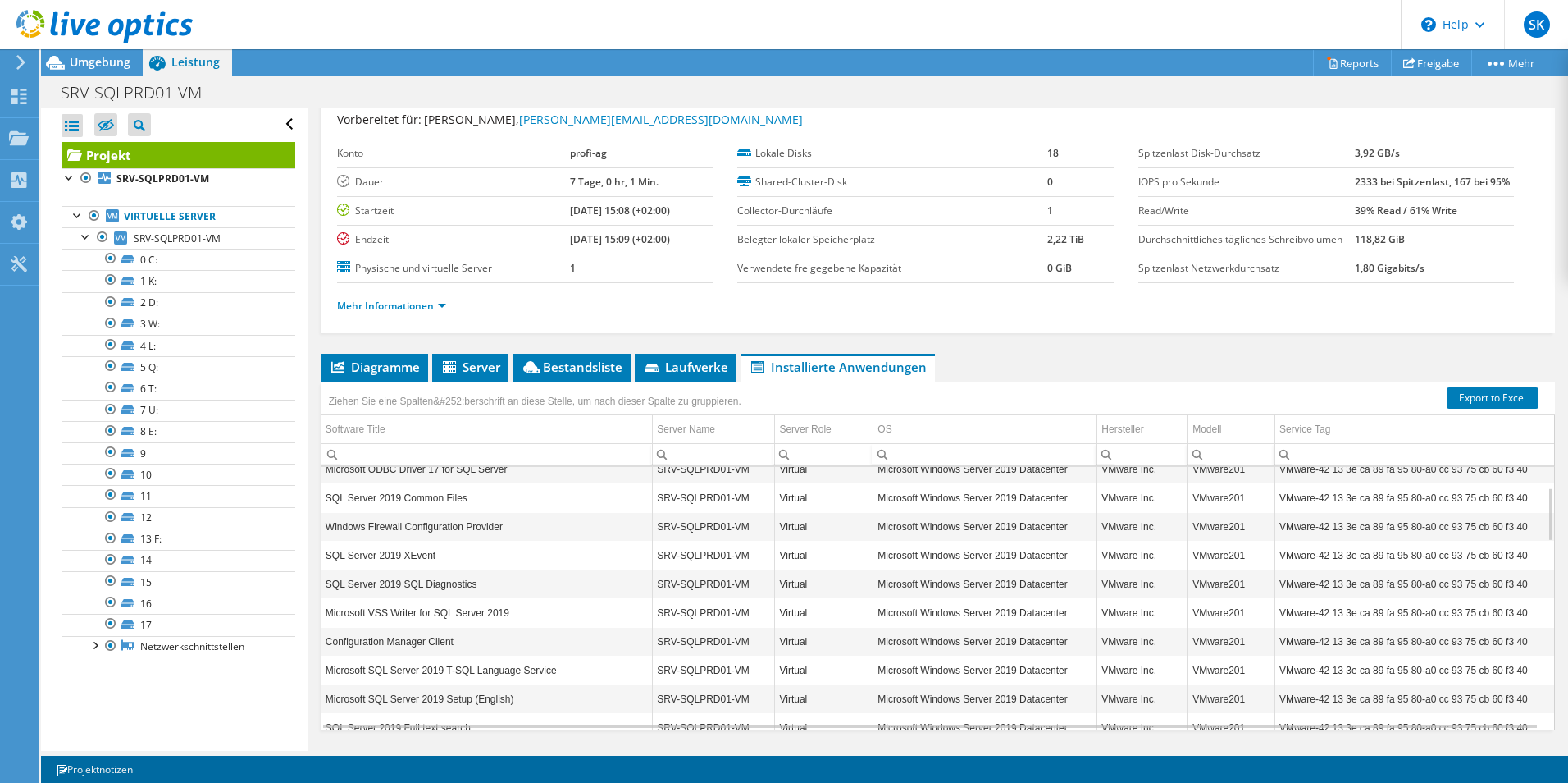
scroll to position [82, 0]
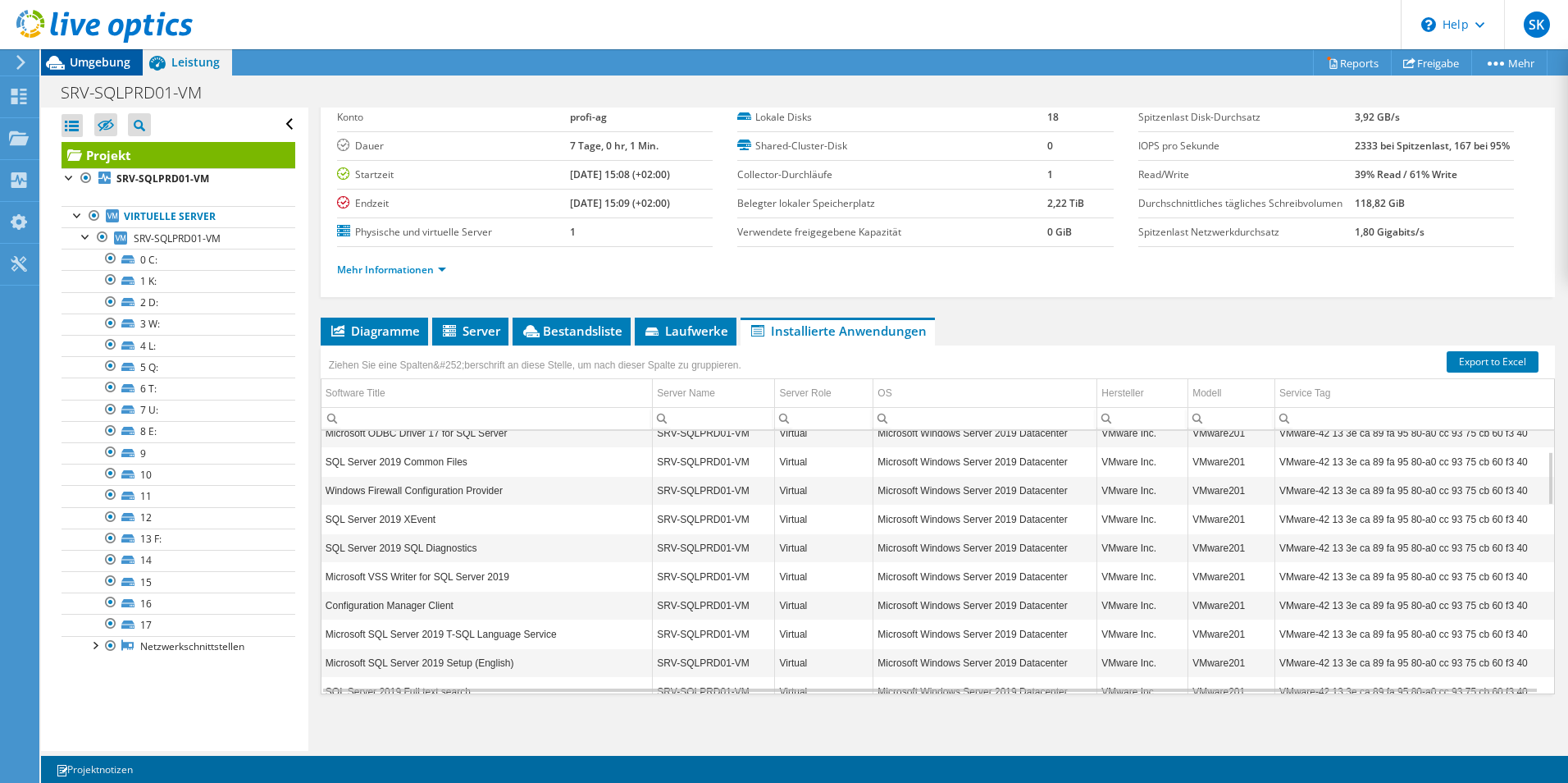
click at [96, 66] on span "Umgebung" at bounding box center [100, 62] width 61 height 16
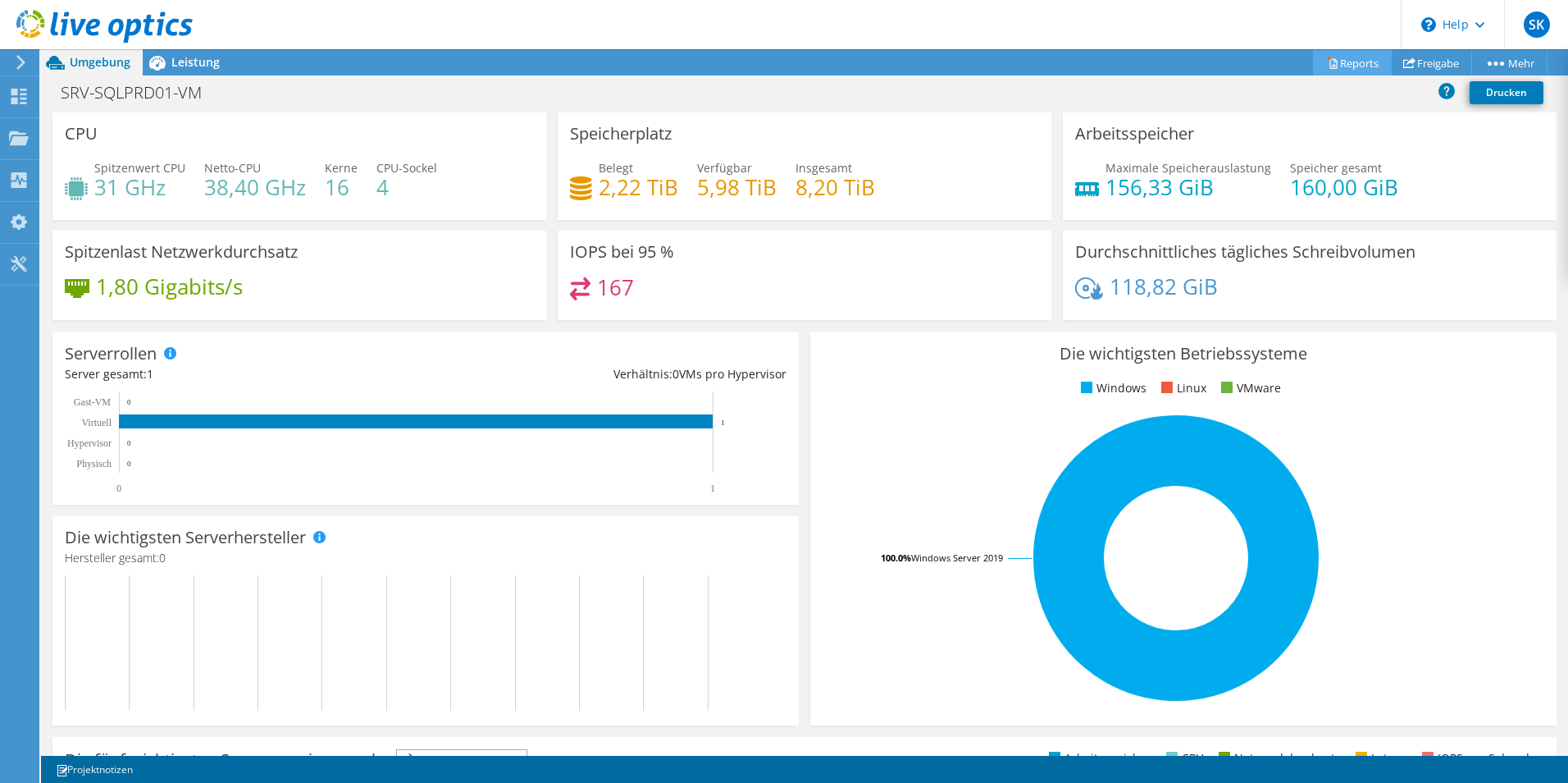
click at [1355, 66] on link "Reports" at bounding box center [1353, 63] width 79 height 25
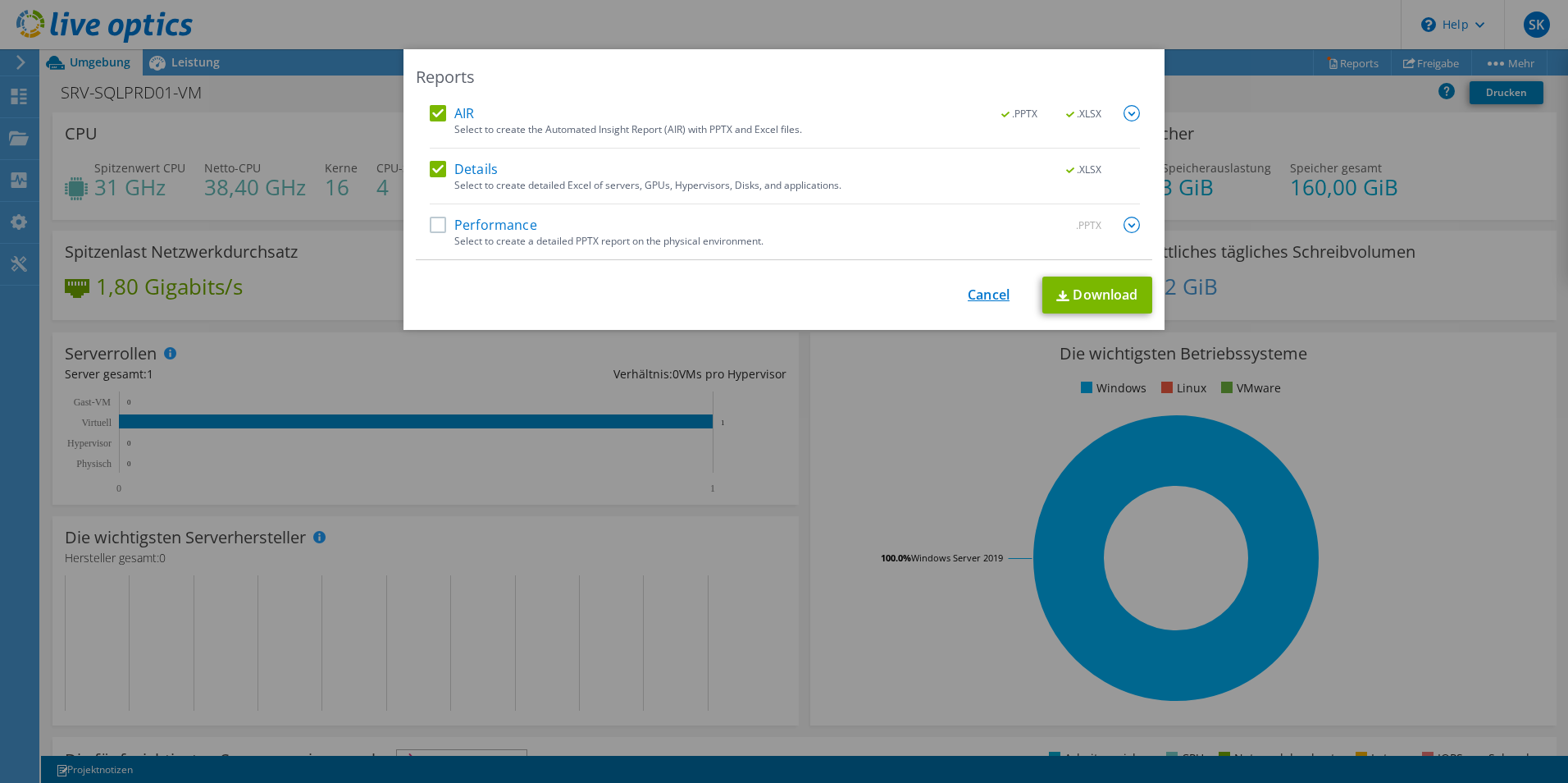
click at [974, 291] on link "Cancel" at bounding box center [989, 295] width 42 height 16
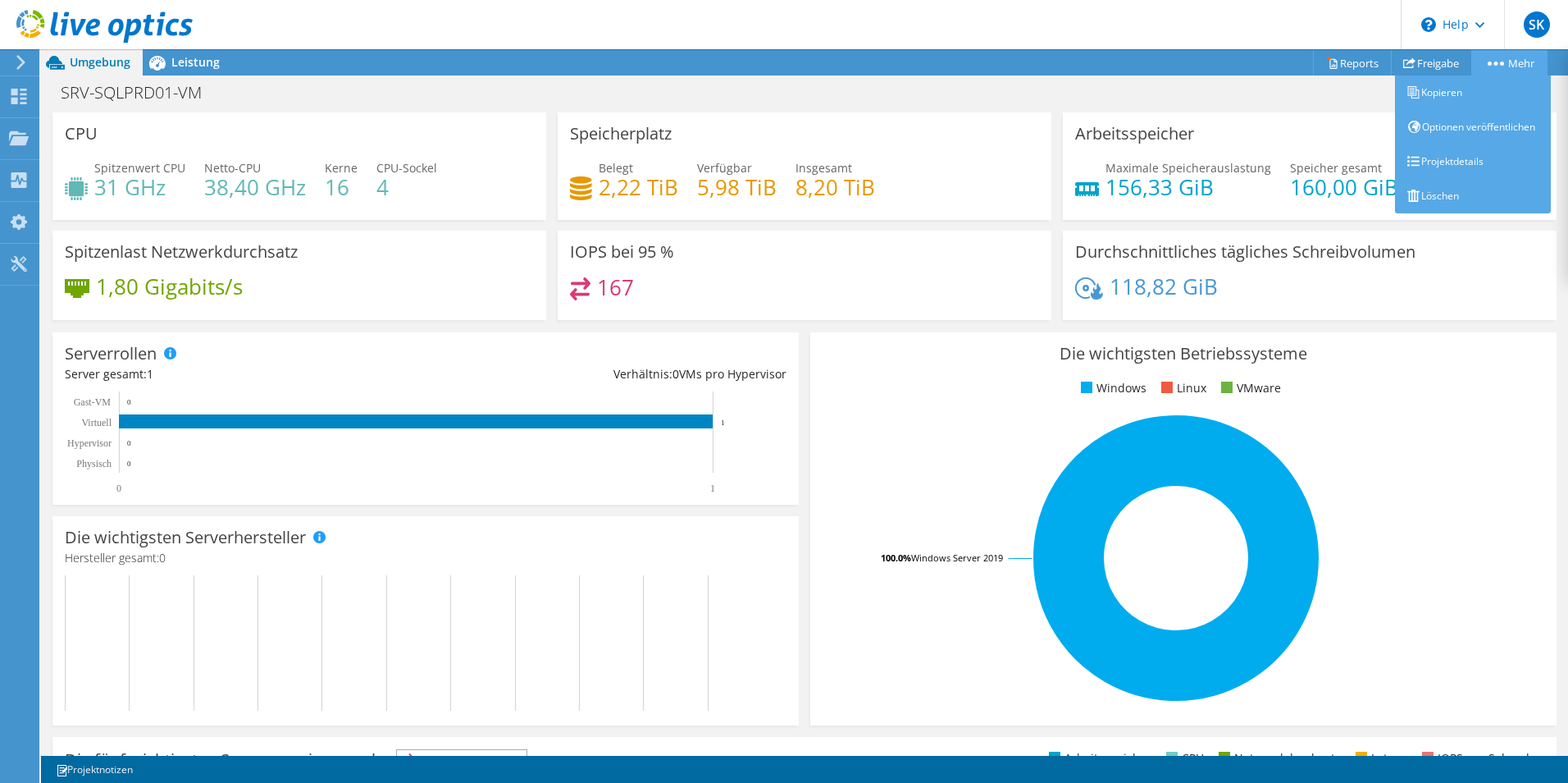
click at [1500, 65] on circle at bounding box center [1502, 63] width 4 height 4
click at [1444, 179] on link "Projektdetails" at bounding box center [1473, 162] width 156 height 35
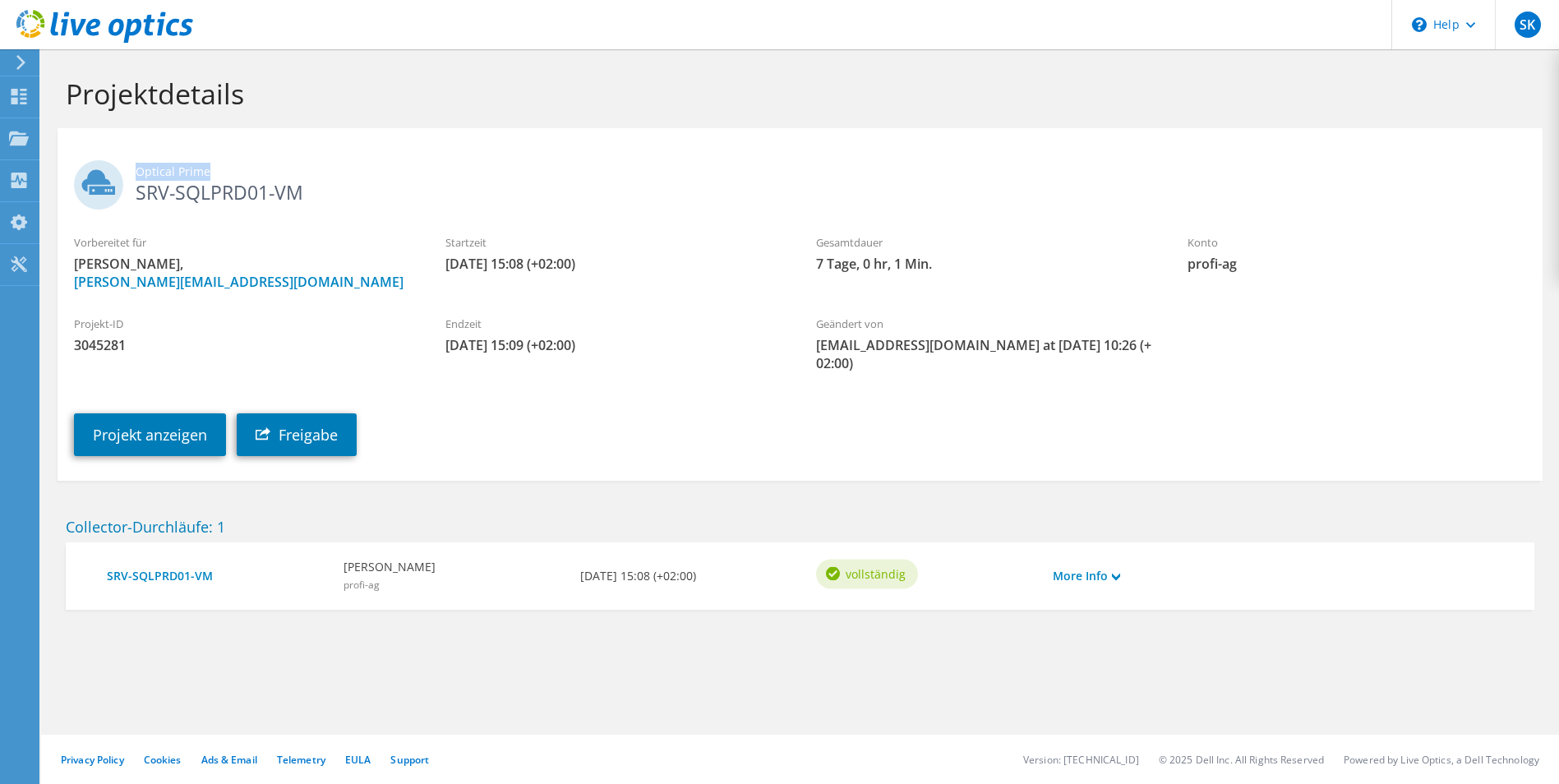
drag, startPoint x: 139, startPoint y: 170, endPoint x: 234, endPoint y: 169, distance: 95.0
click at [234, 169] on span "Optical Prime" at bounding box center [830, 171] width 1390 height 18
click at [1119, 572] on use at bounding box center [1116, 576] width 8 height 8
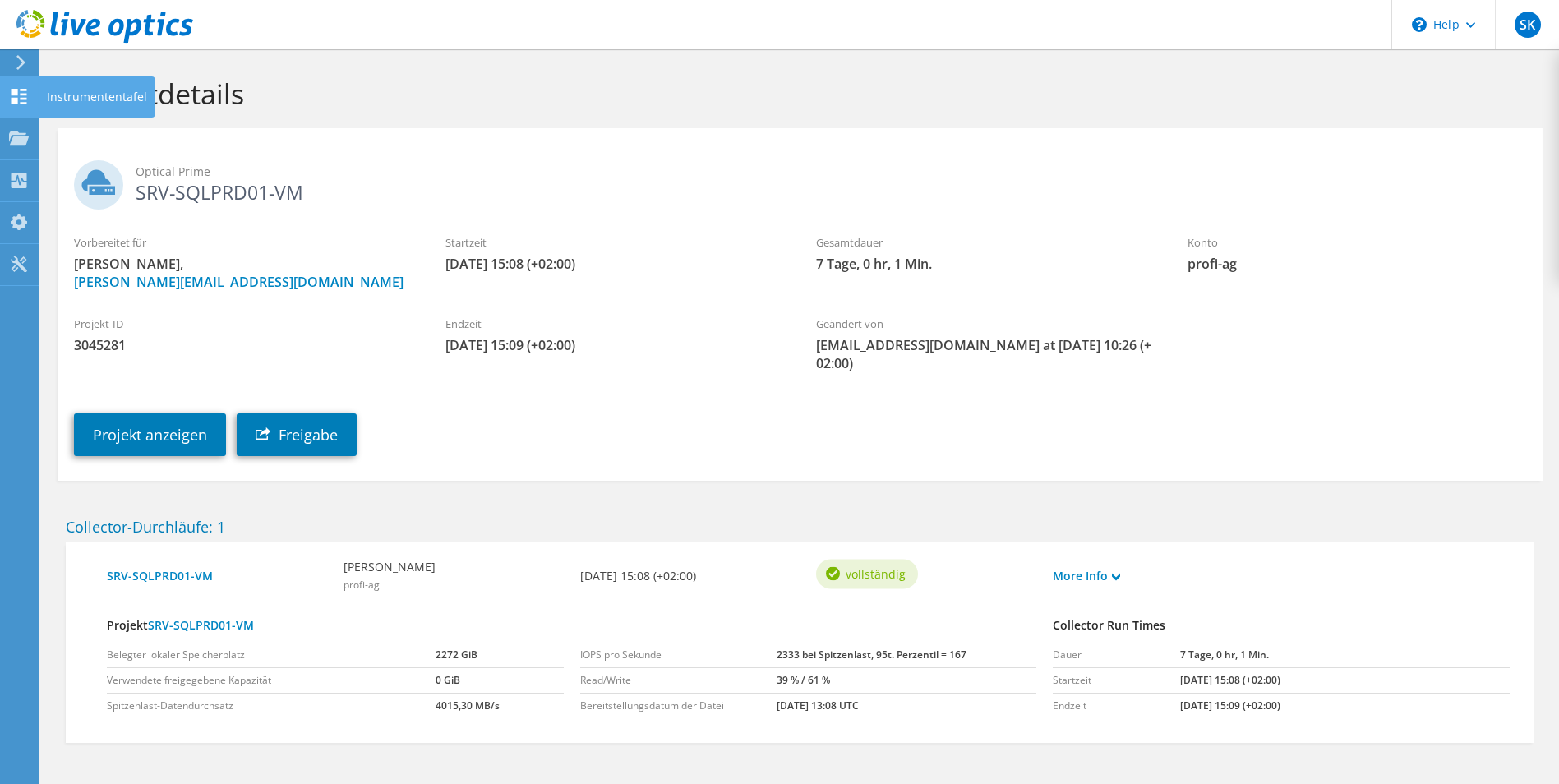
click at [57, 104] on div "Instrumententafel" at bounding box center [97, 97] width 117 height 41
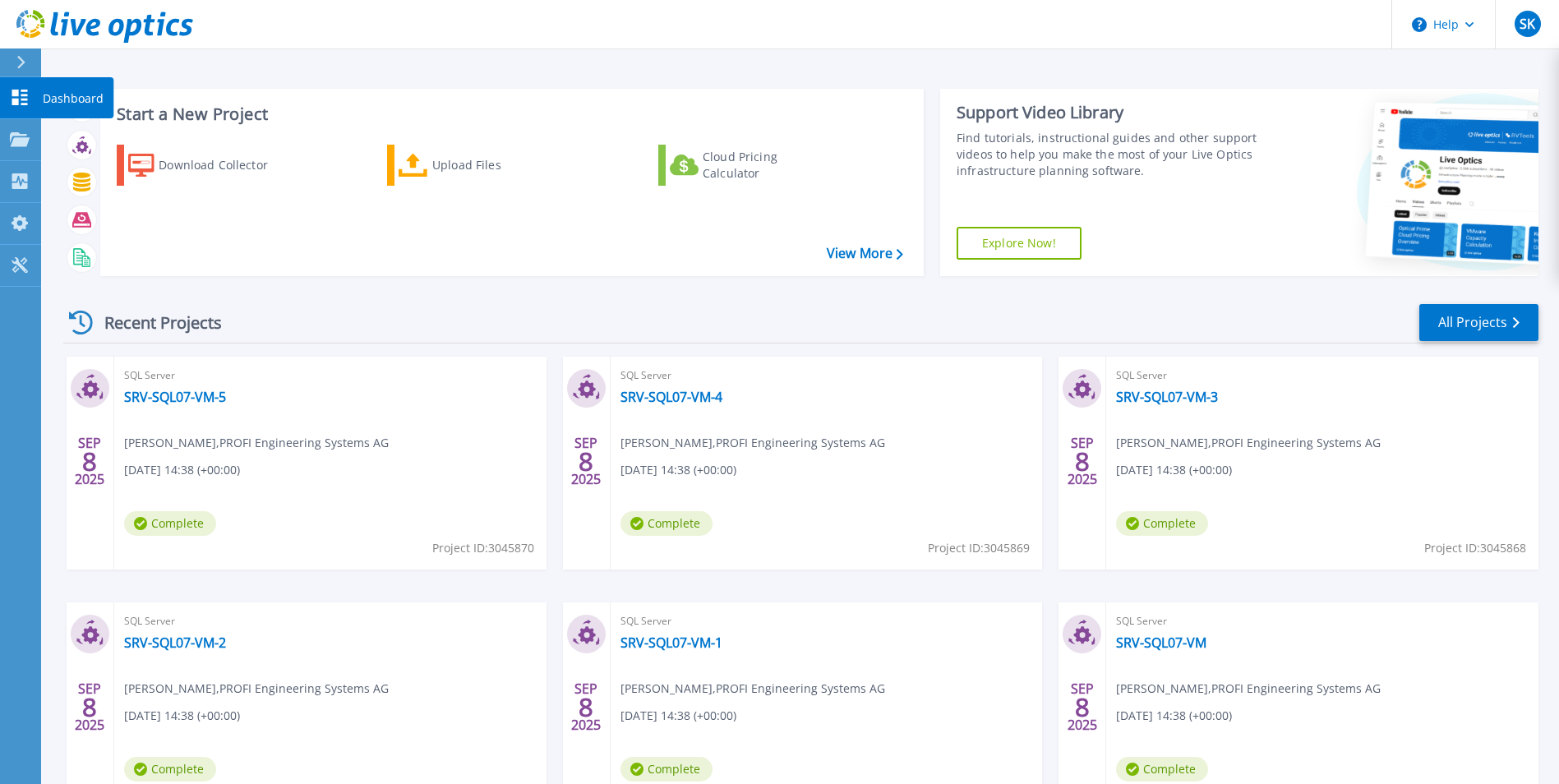
click at [69, 103] on p "Dashboard" at bounding box center [73, 98] width 61 height 43
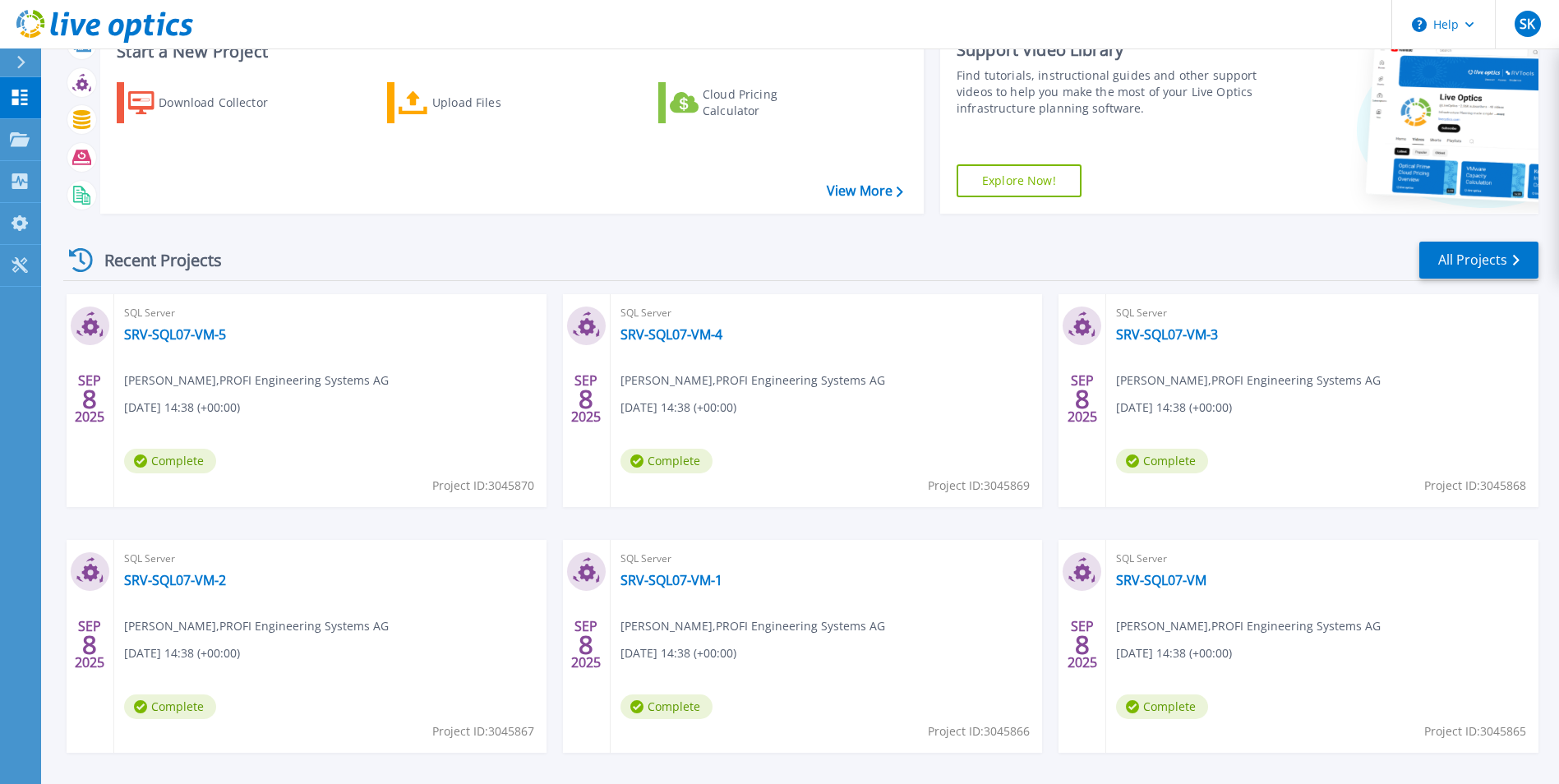
scroll to position [126, 0]
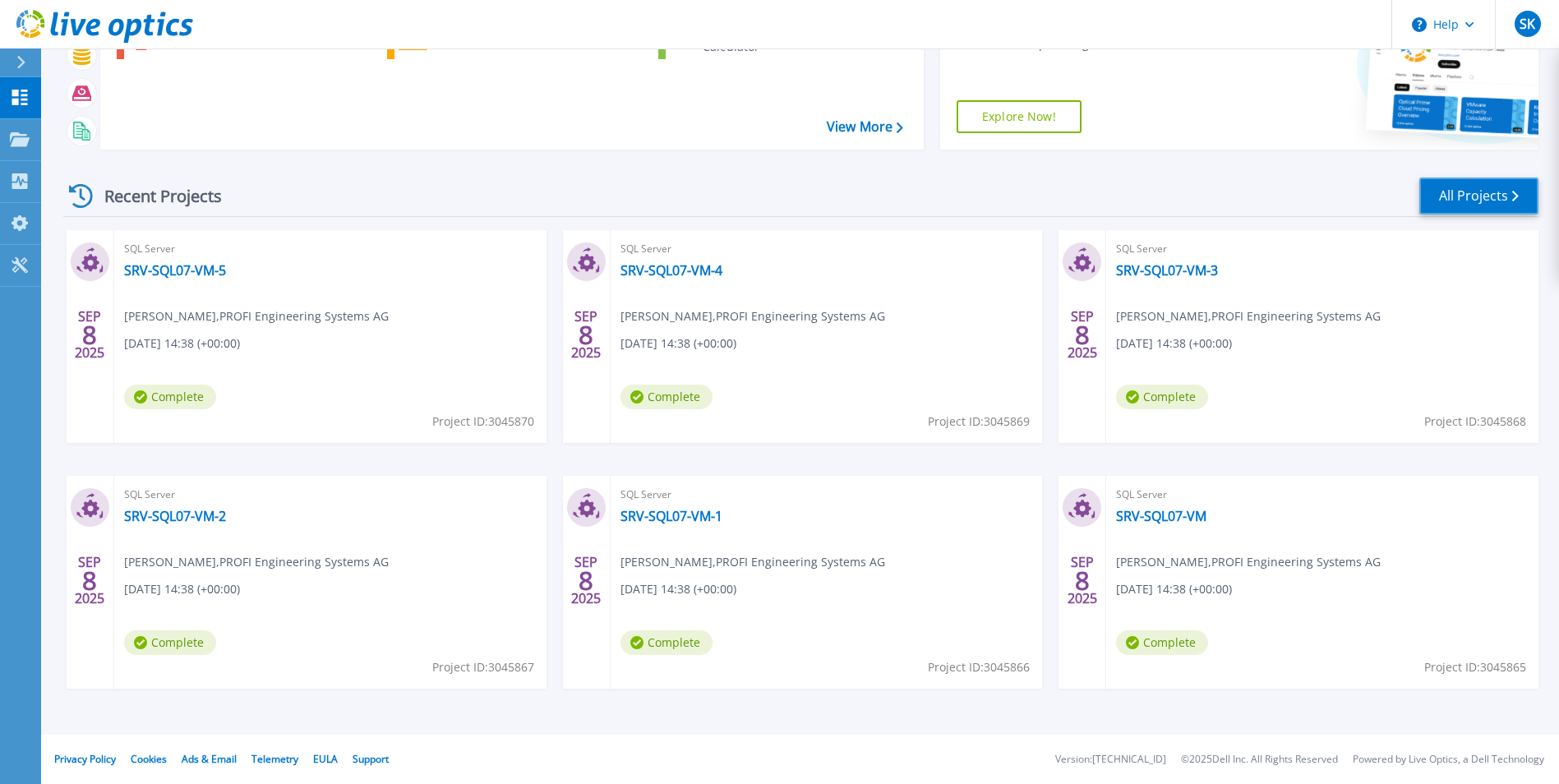
click at [1465, 191] on link "All Projects" at bounding box center [1478, 196] width 120 height 37
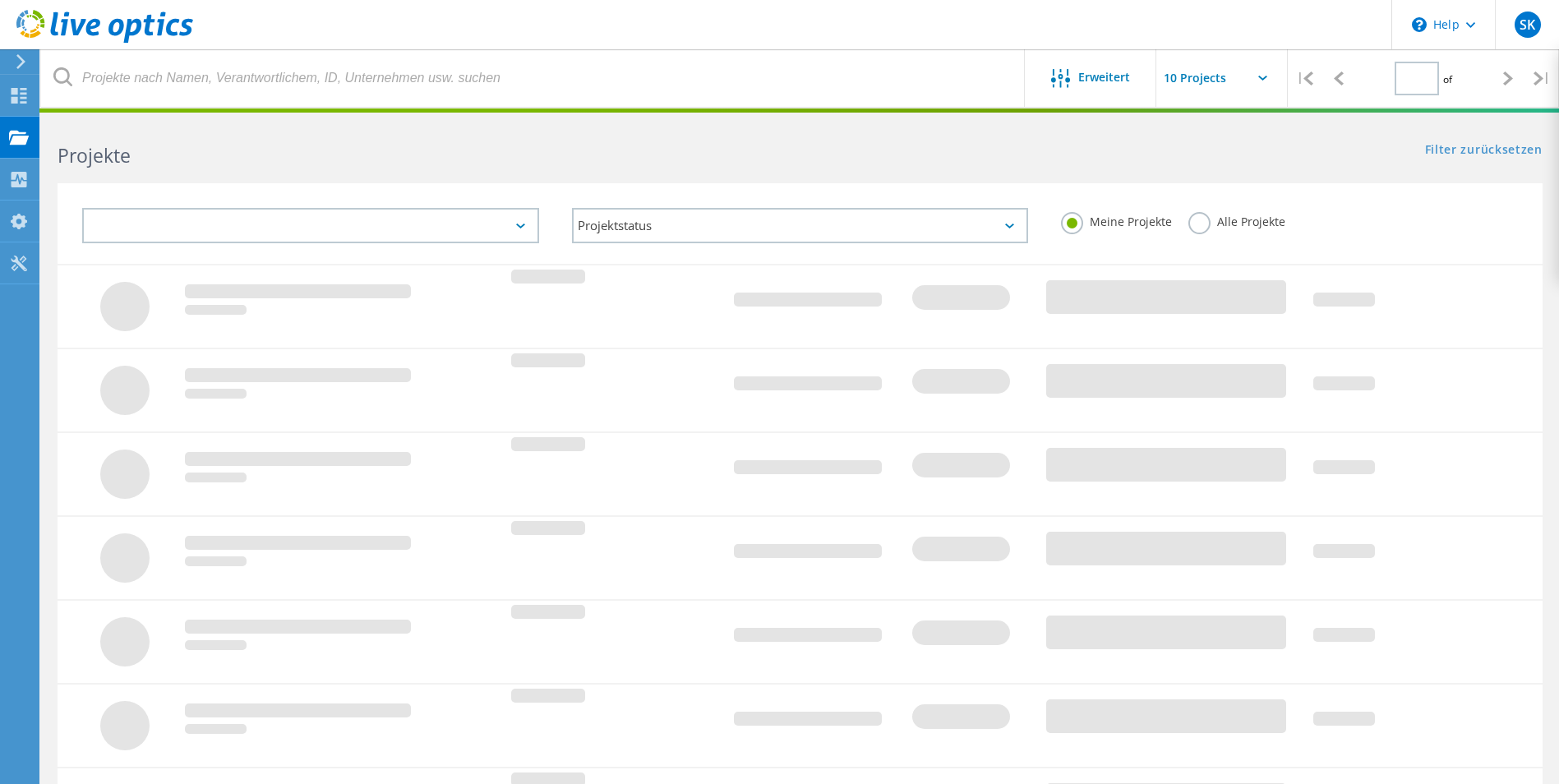
type input "1"
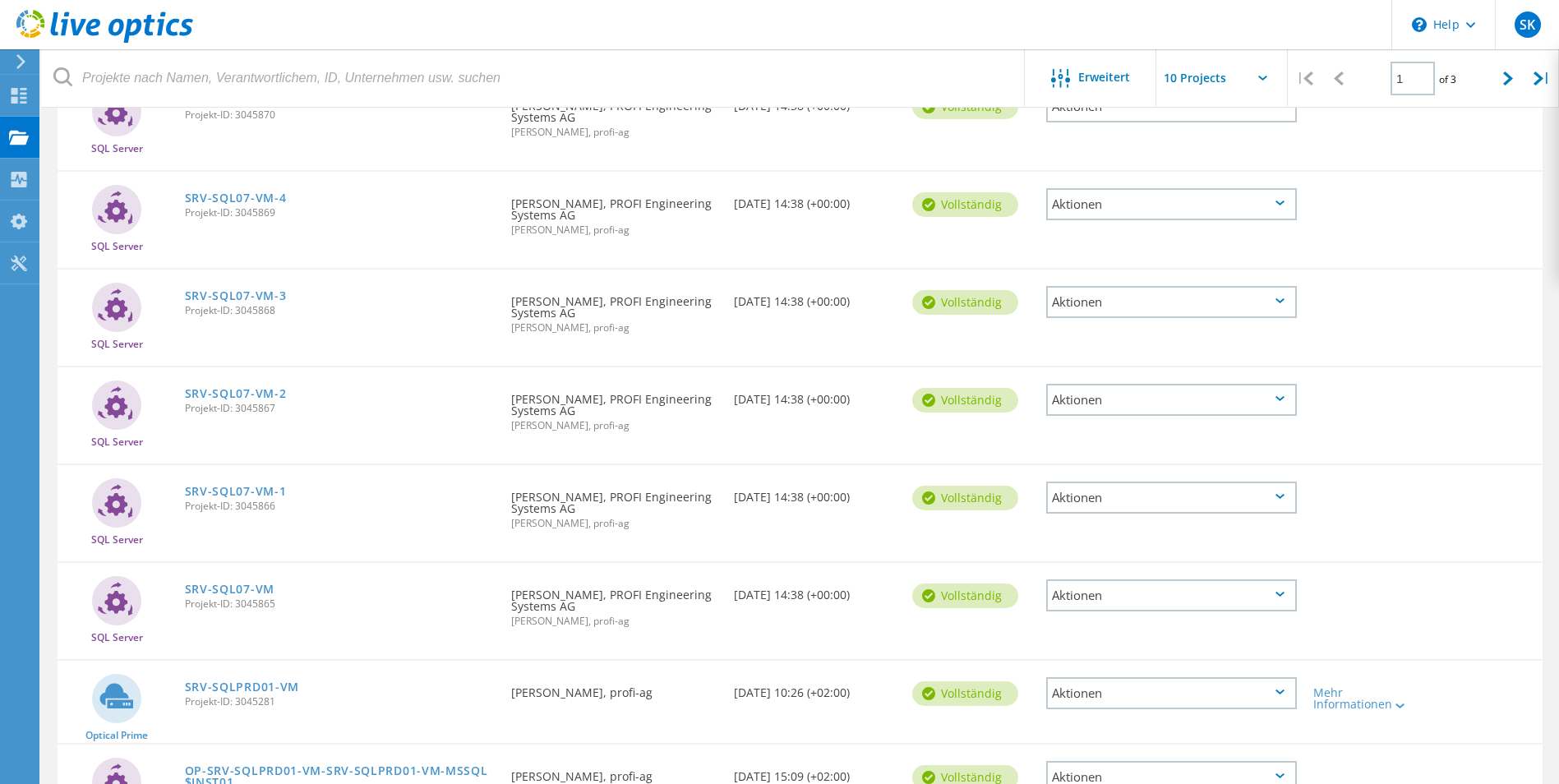
scroll to position [505, 0]
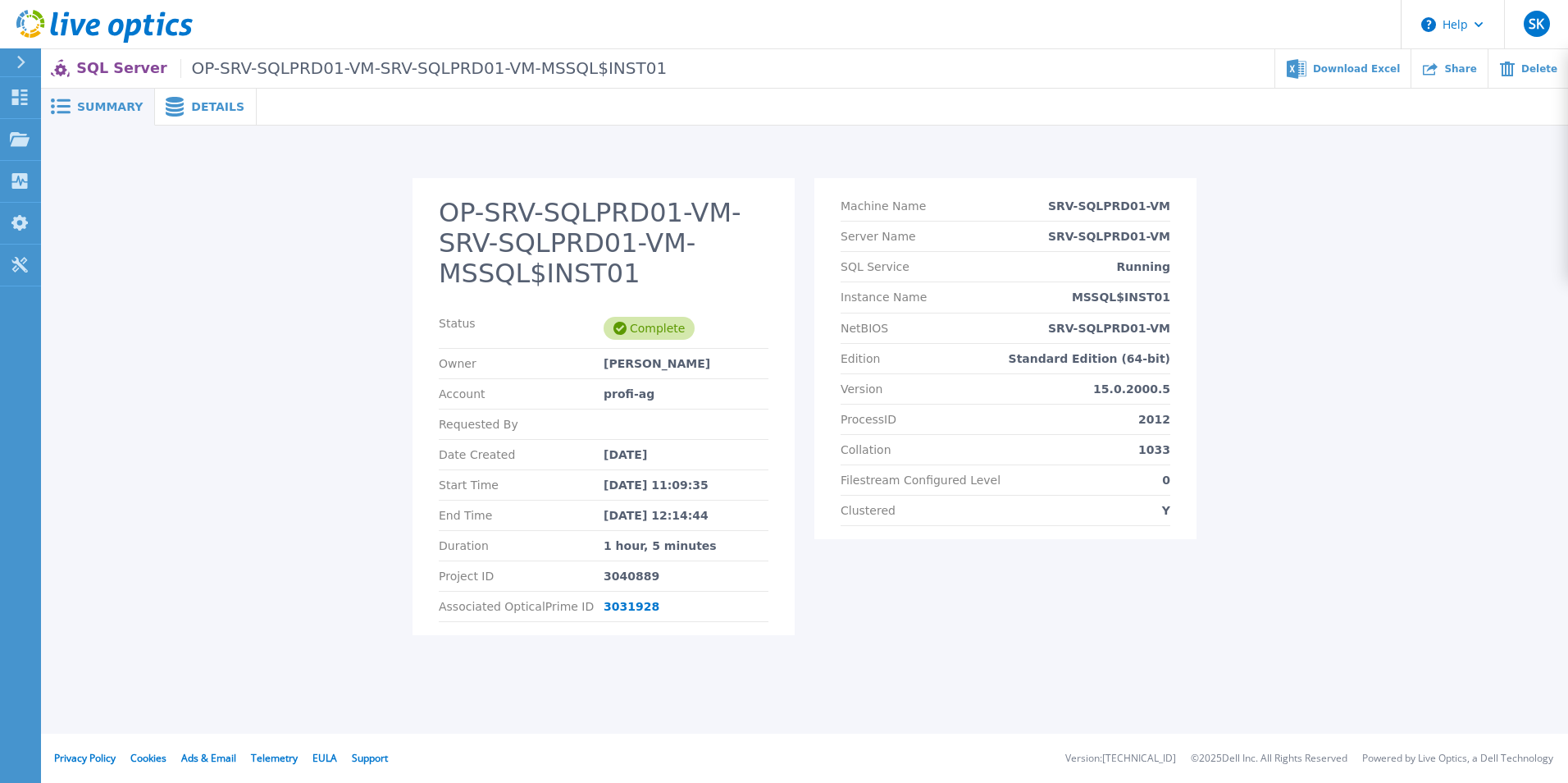
click at [205, 106] on span "Details" at bounding box center [217, 107] width 53 height 12
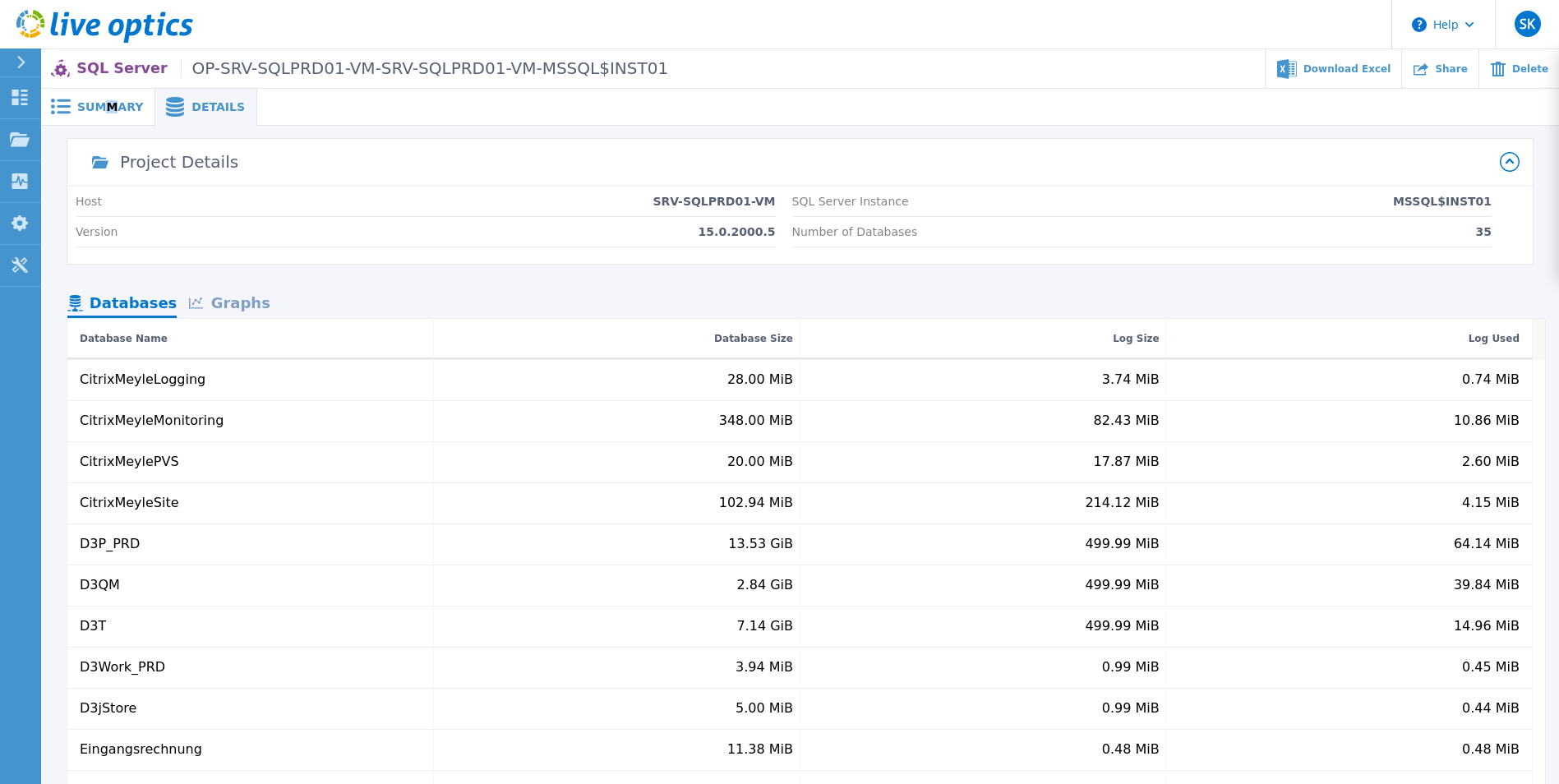
click at [108, 94] on div "Summary" at bounding box center [98, 107] width 115 height 37
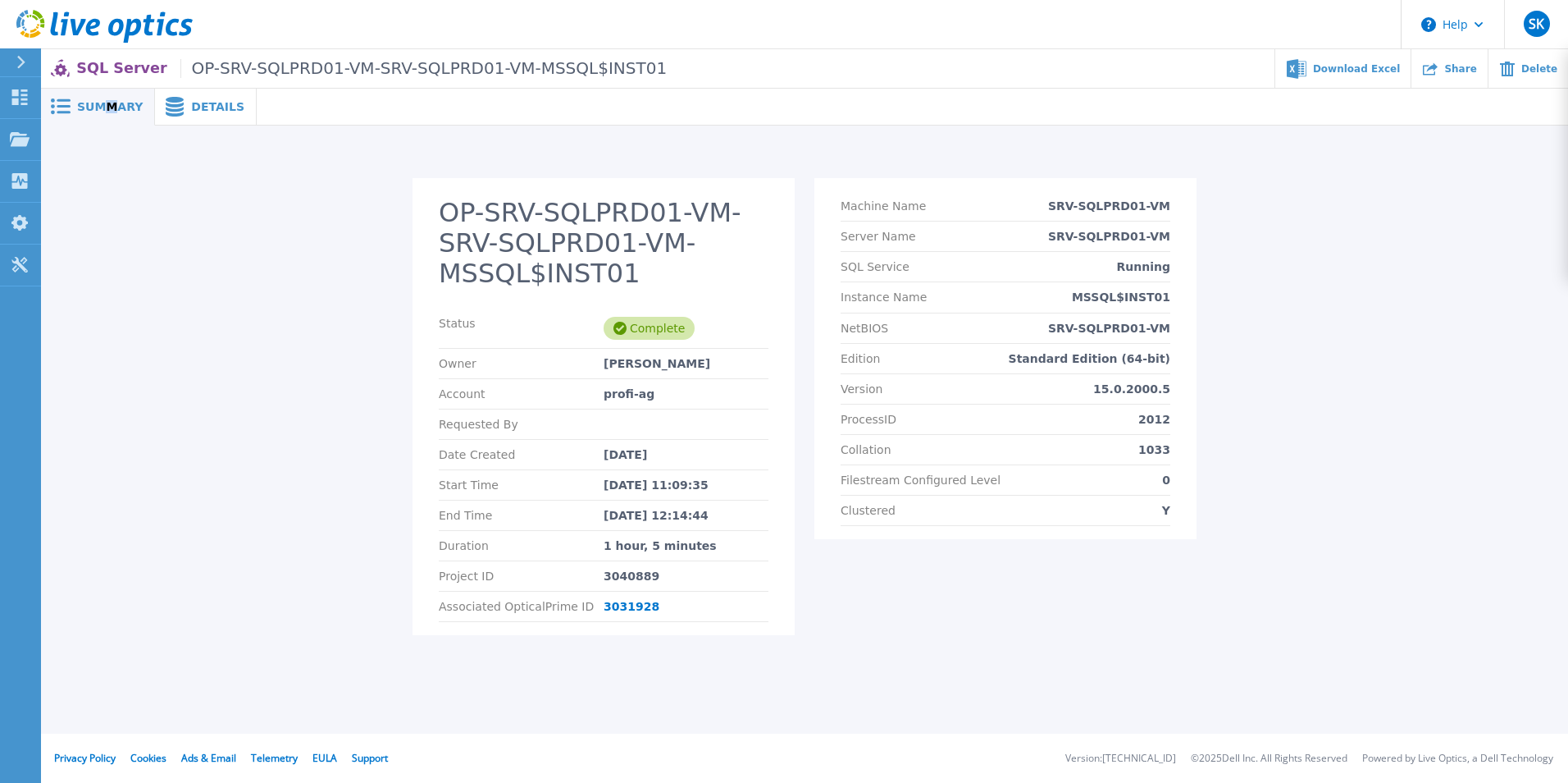
drag, startPoint x: 108, startPoint y: 94, endPoint x: 25, endPoint y: 61, distance: 89.3
click at [25, 61] on icon at bounding box center [20, 62] width 9 height 14
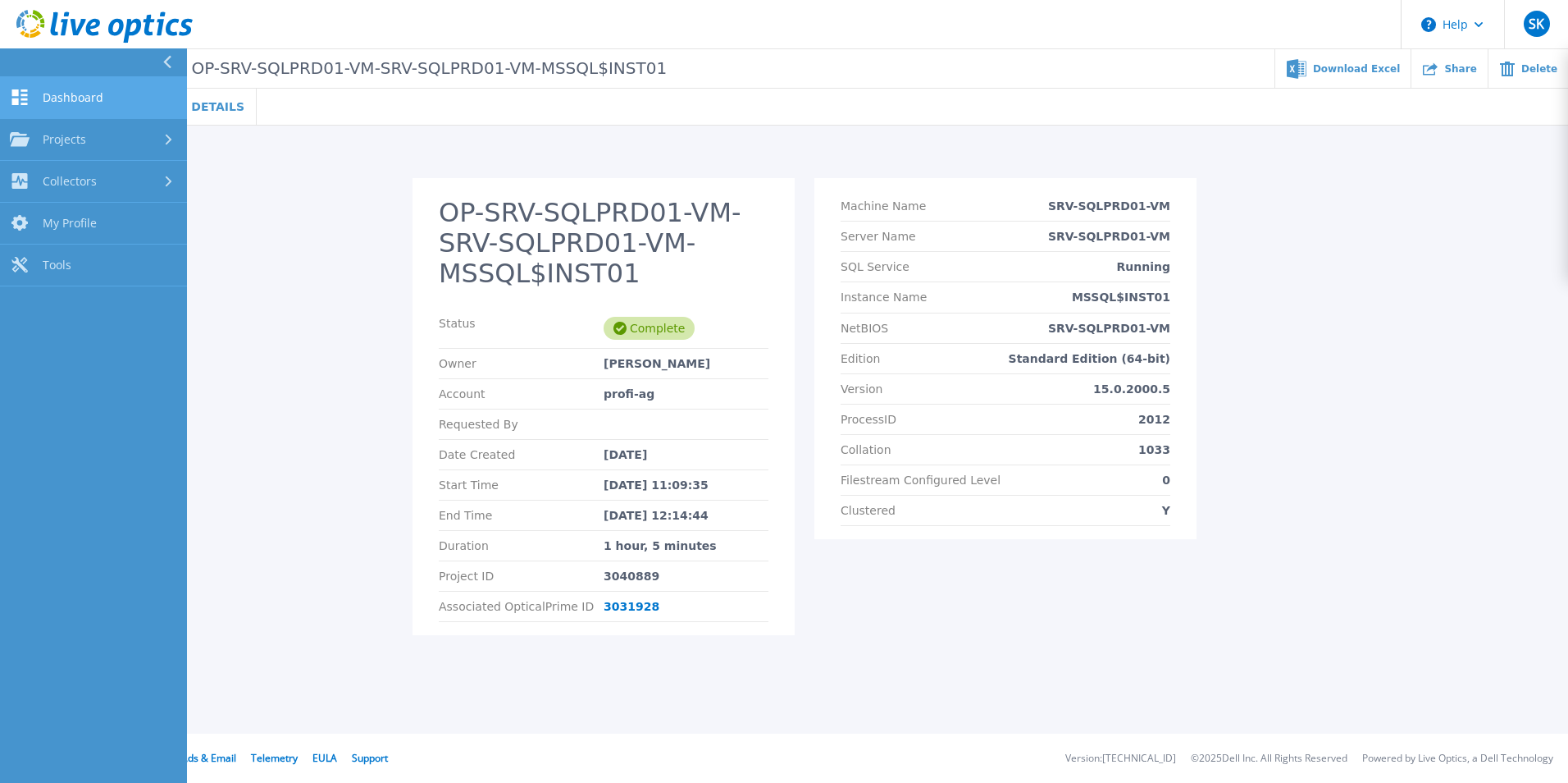
click at [50, 91] on span "Dashboard" at bounding box center [73, 97] width 61 height 15
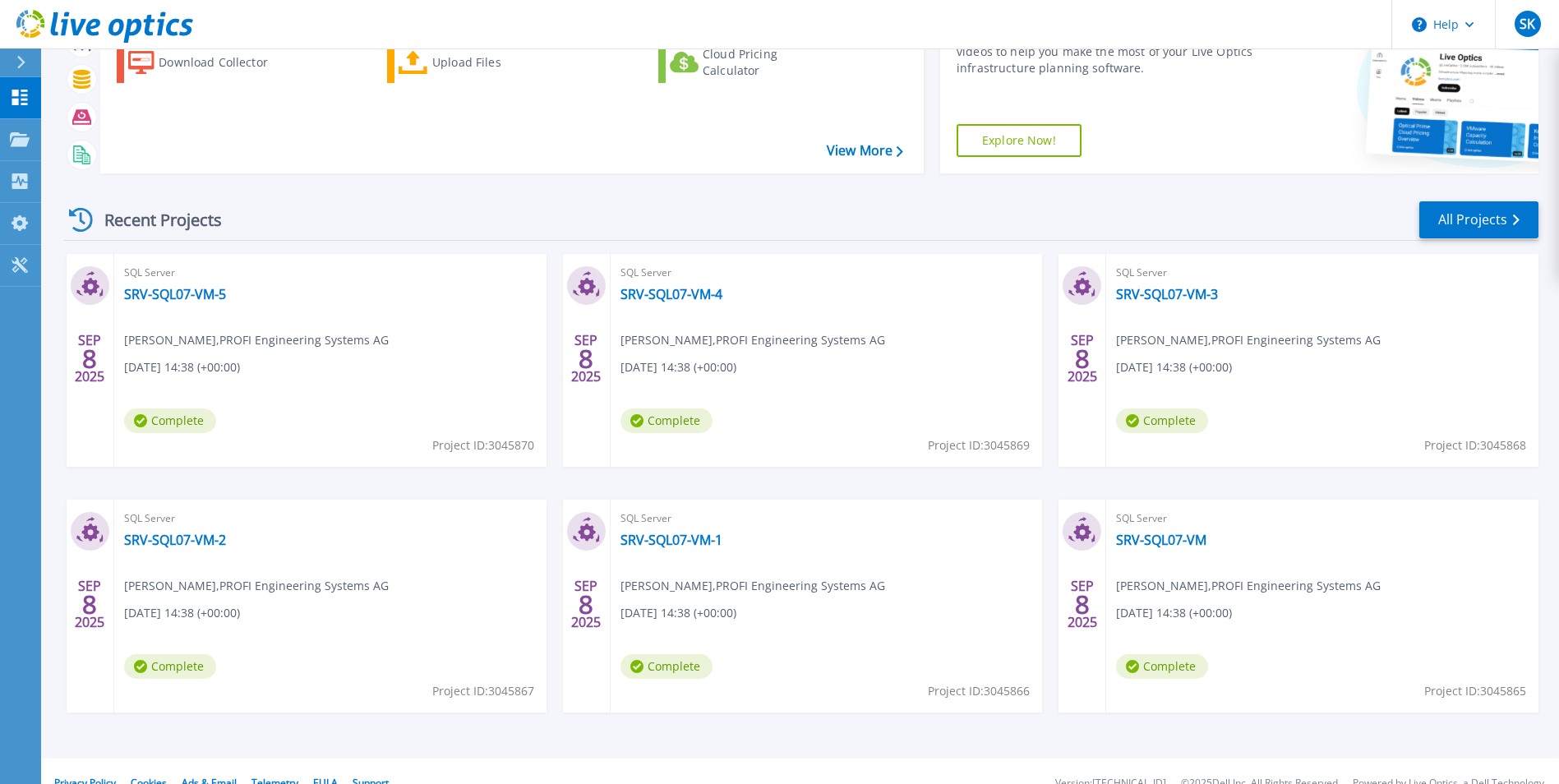
scroll to position [126, 0]
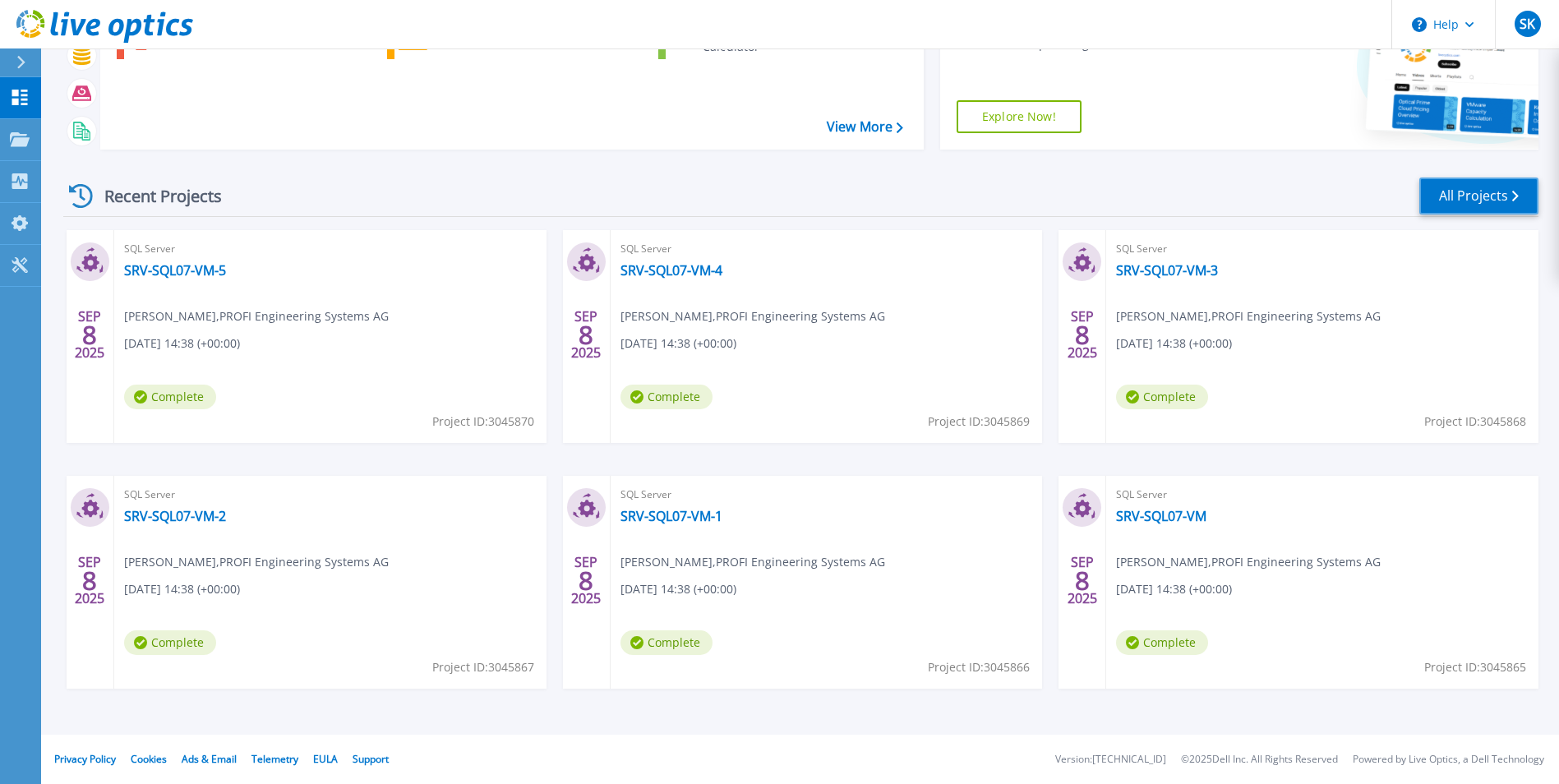
click at [1479, 199] on link "All Projects" at bounding box center [1478, 196] width 120 height 37
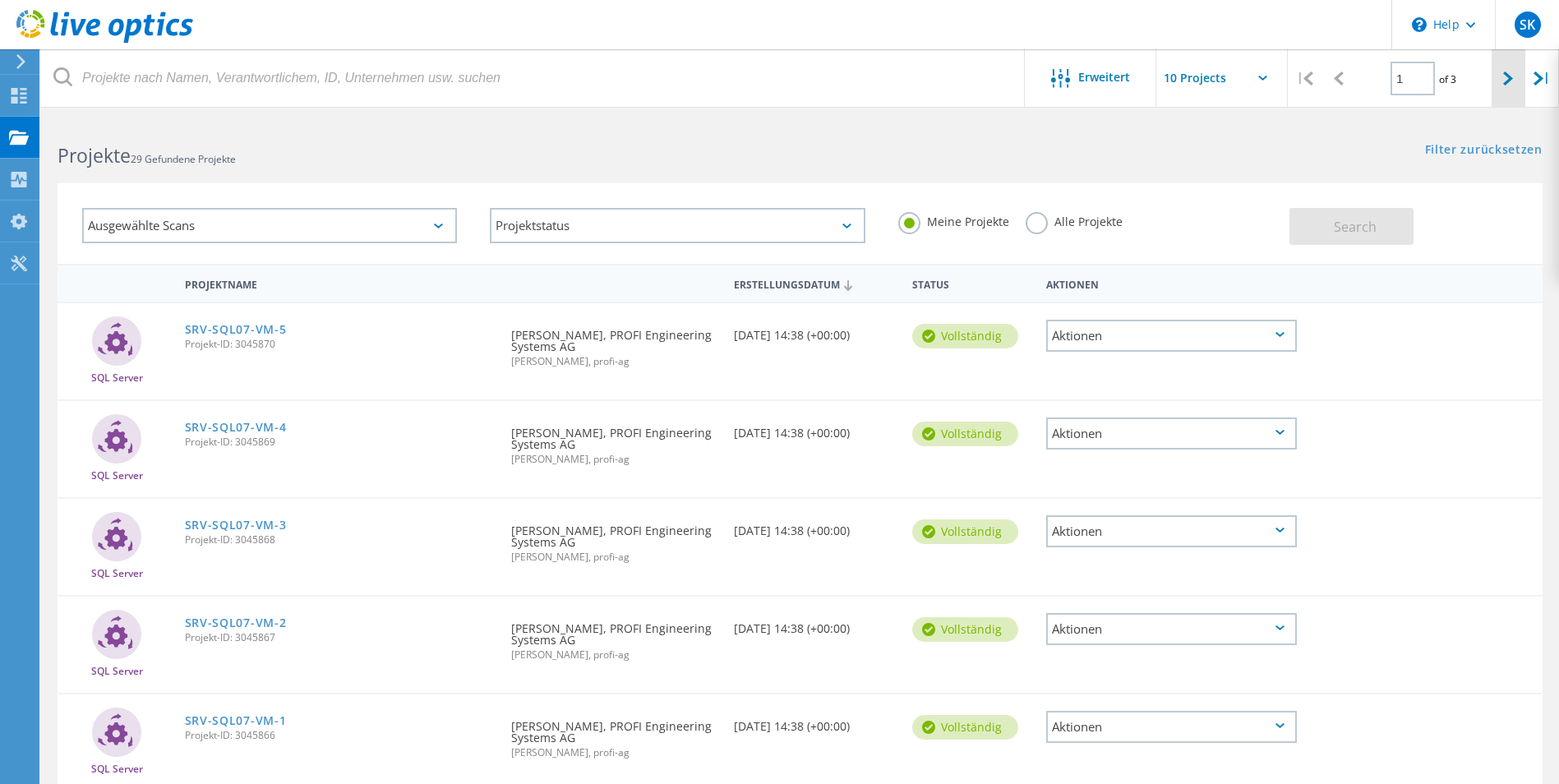
click at [1507, 83] on icon at bounding box center [1507, 79] width 10 height 14
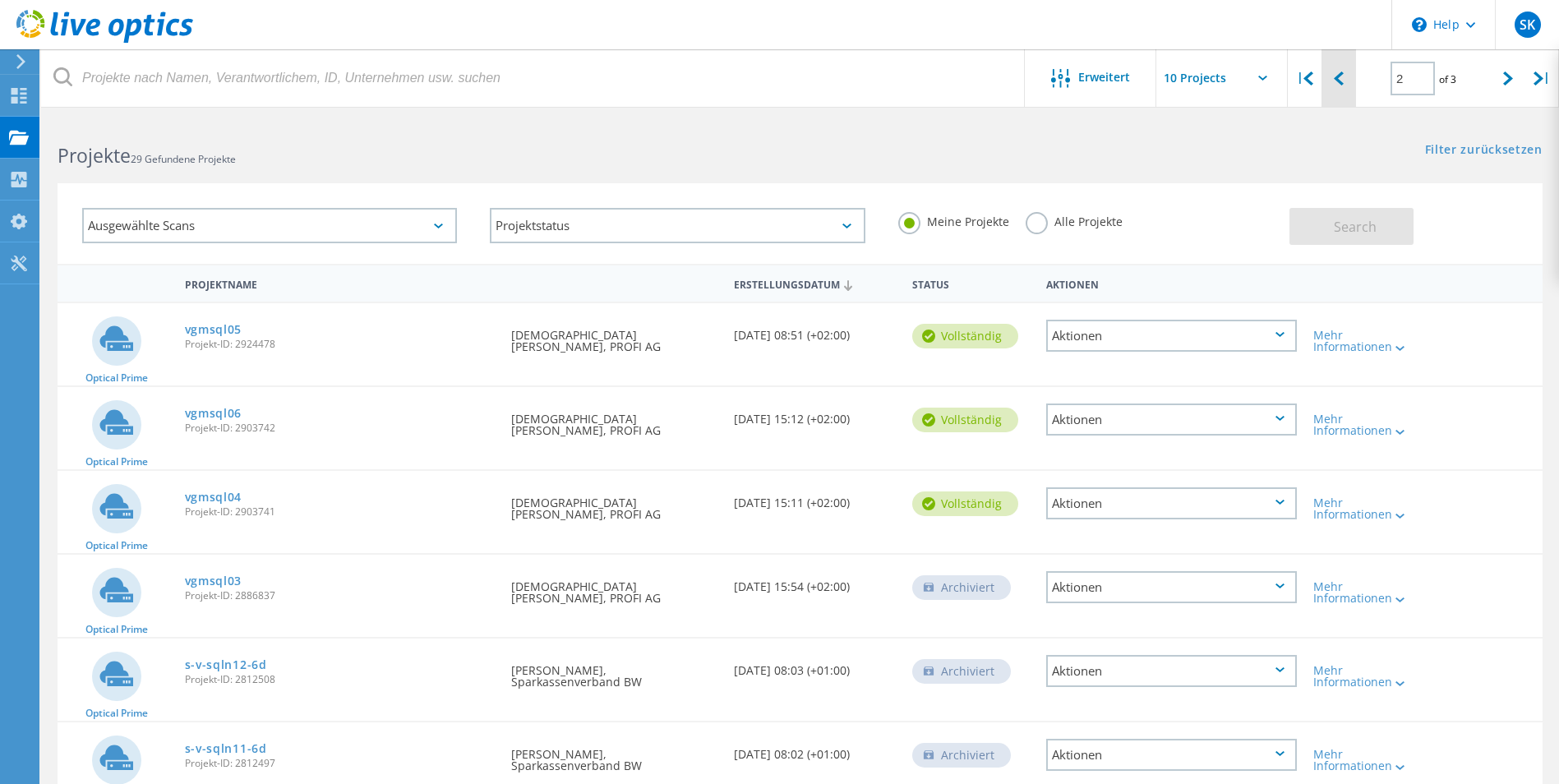
click at [1342, 84] on icon at bounding box center [1338, 79] width 10 height 14
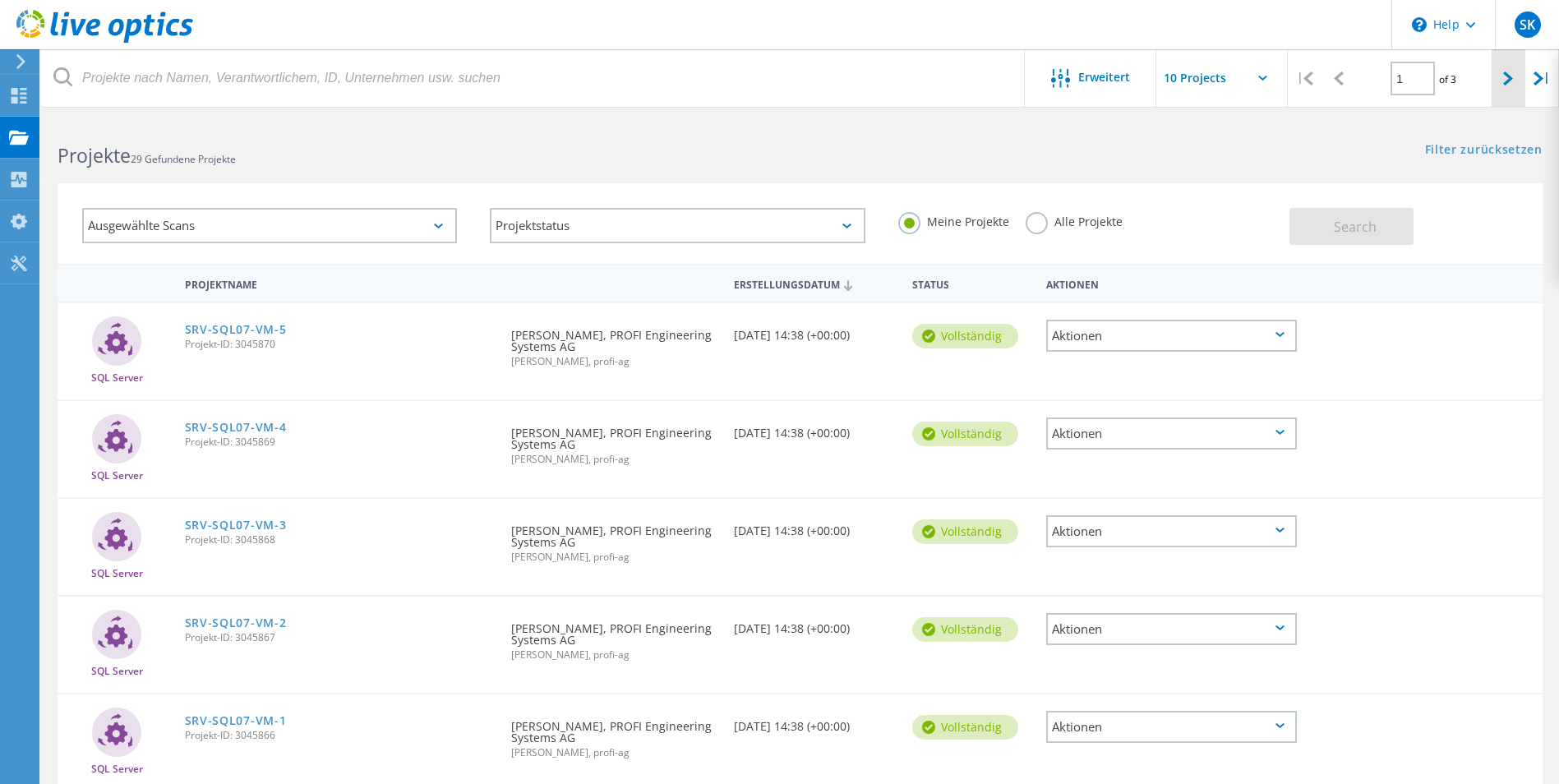
click at [1504, 86] on div at bounding box center [1507, 79] width 34 height 58
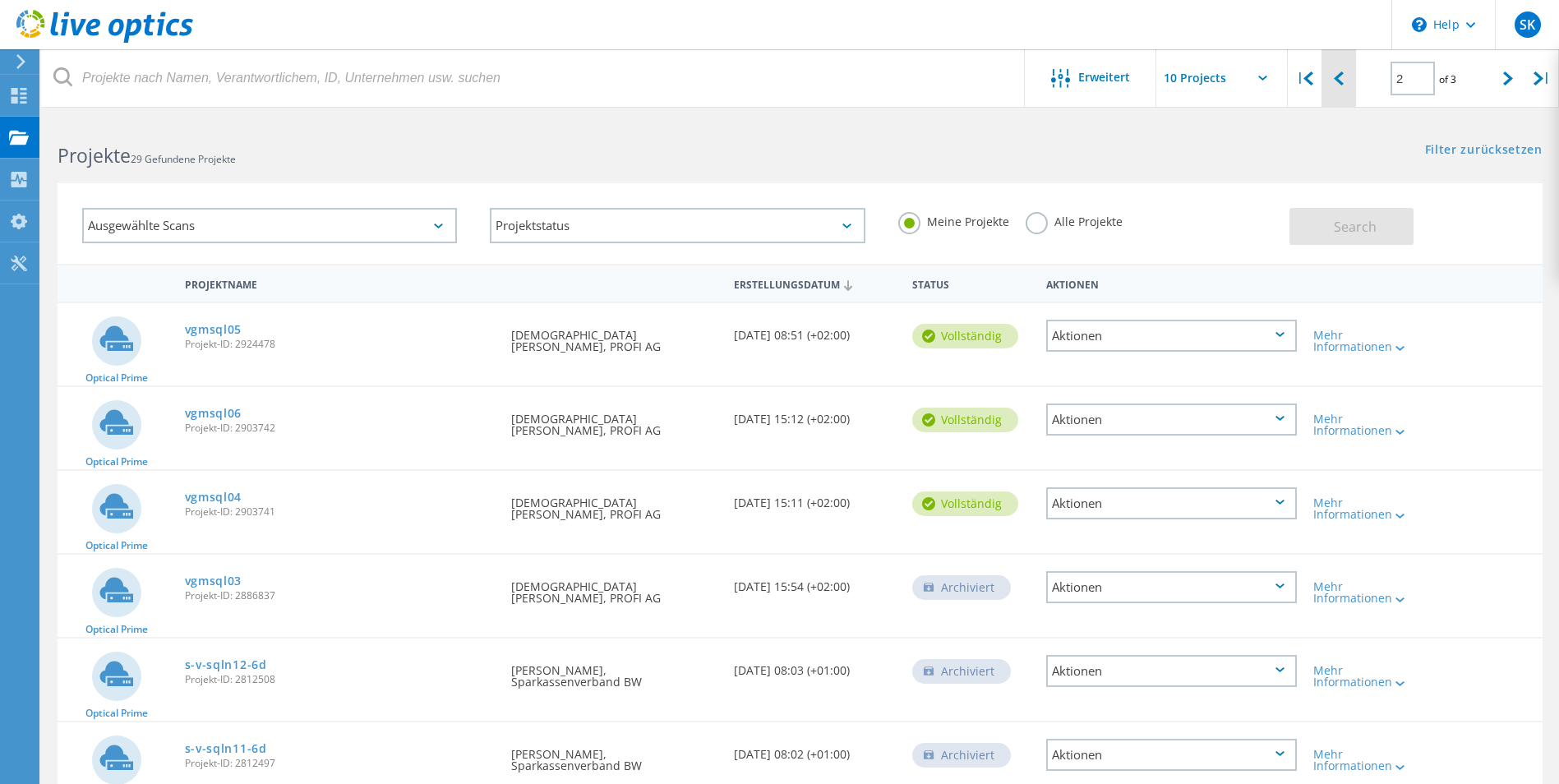
click at [1335, 79] on icon at bounding box center [1338, 79] width 10 height 14
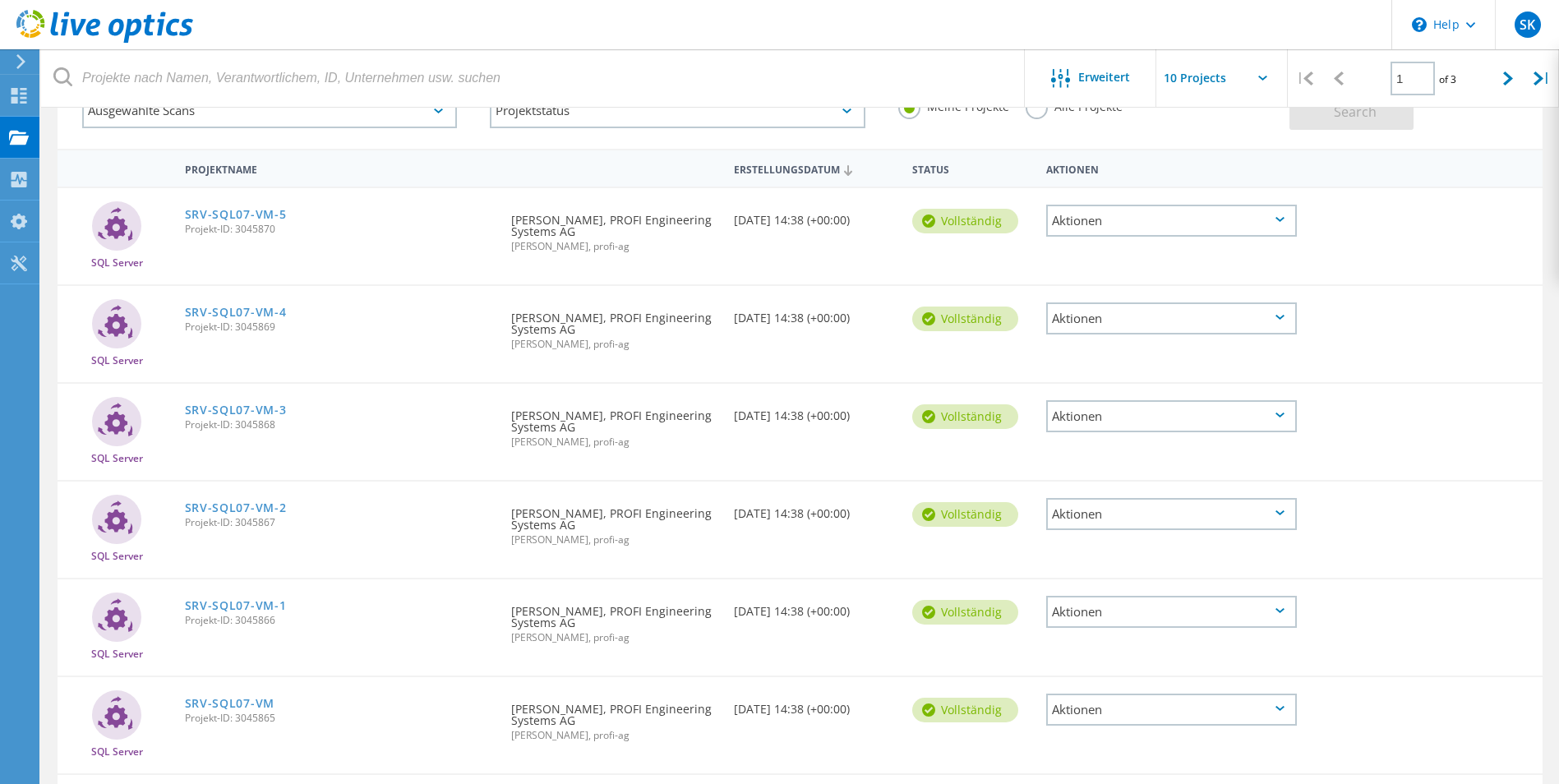
scroll to position [505, 0]
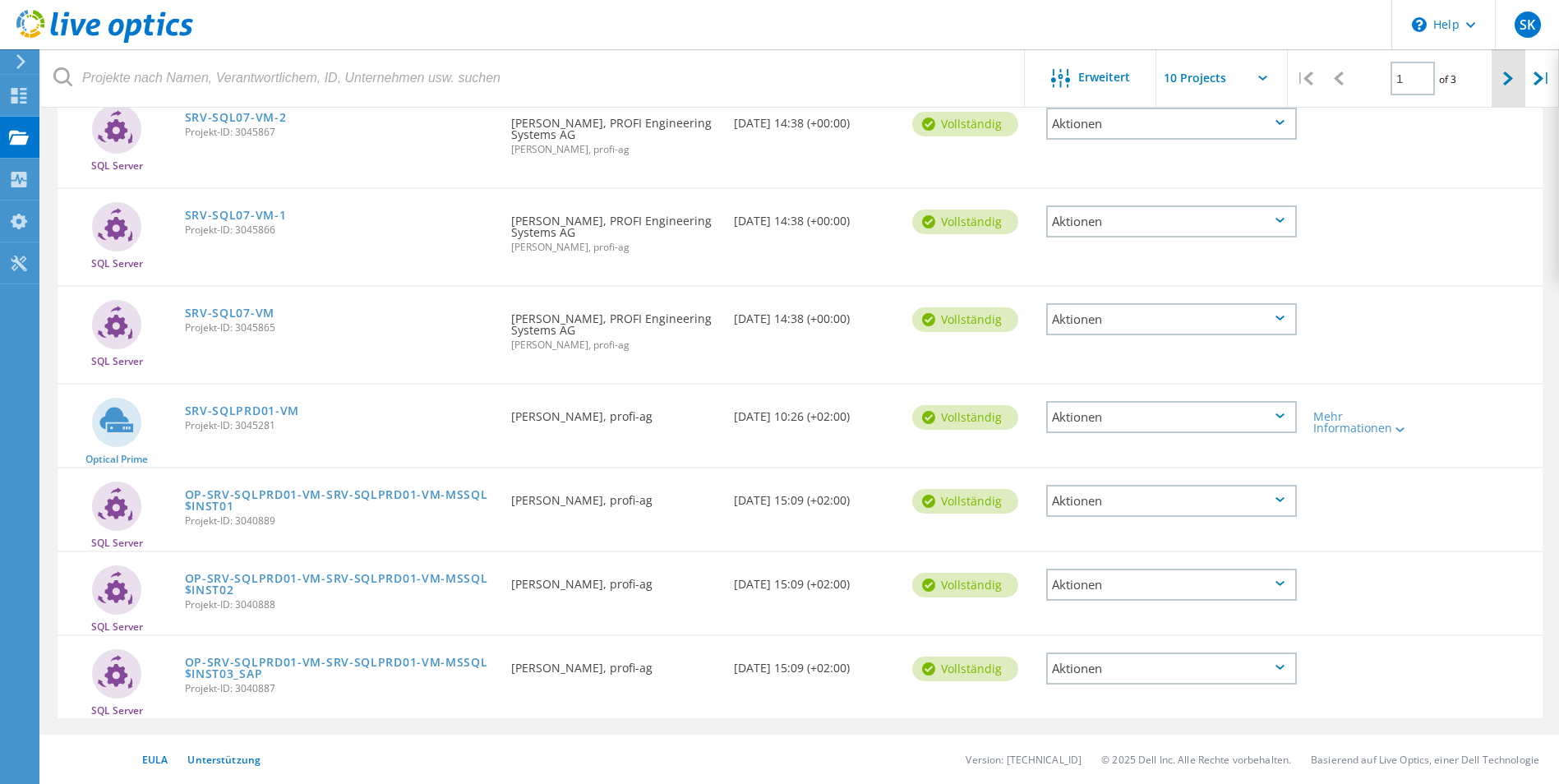
click at [1505, 77] on icon at bounding box center [1507, 79] width 10 height 14
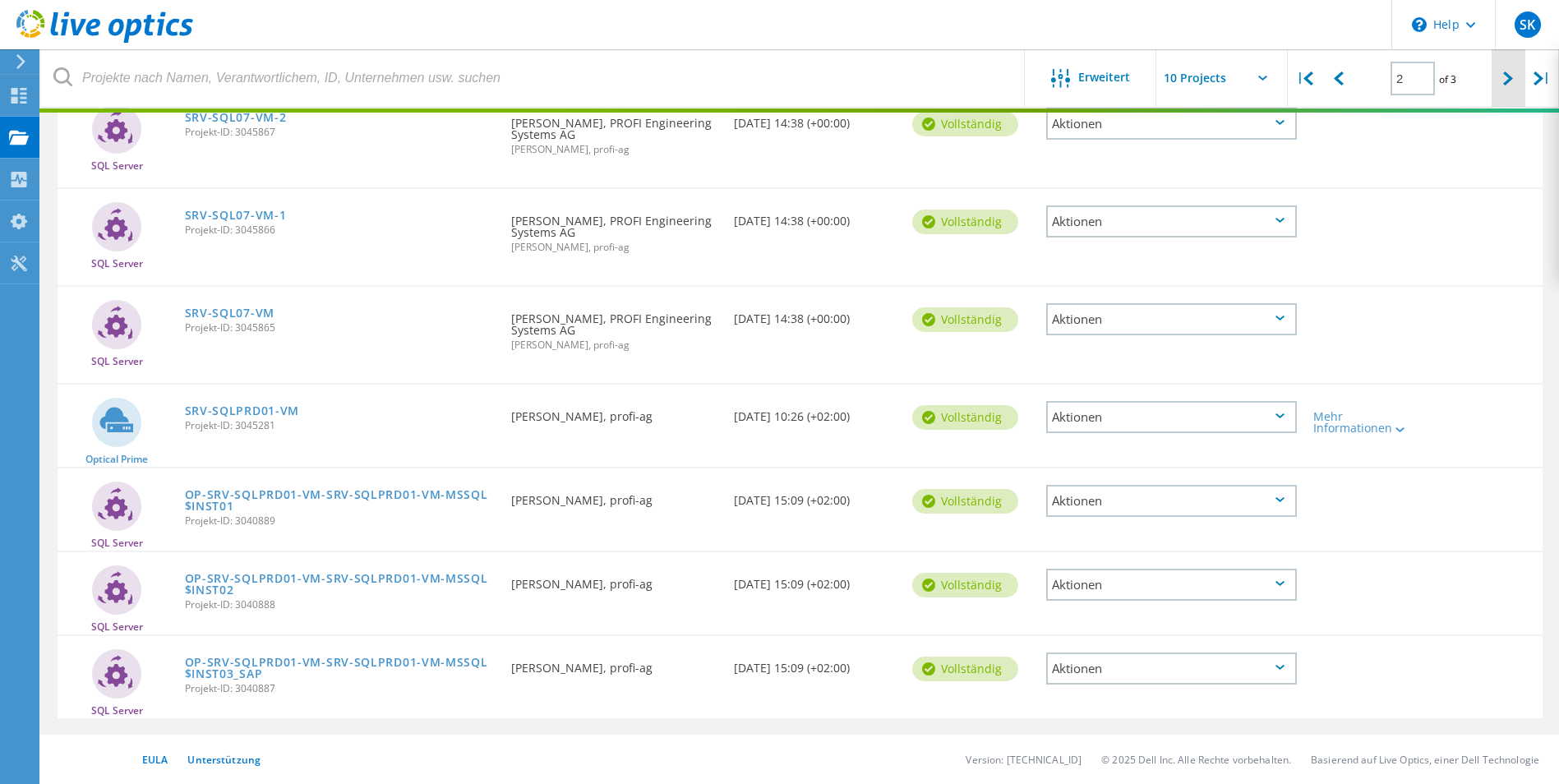
scroll to position [422, 0]
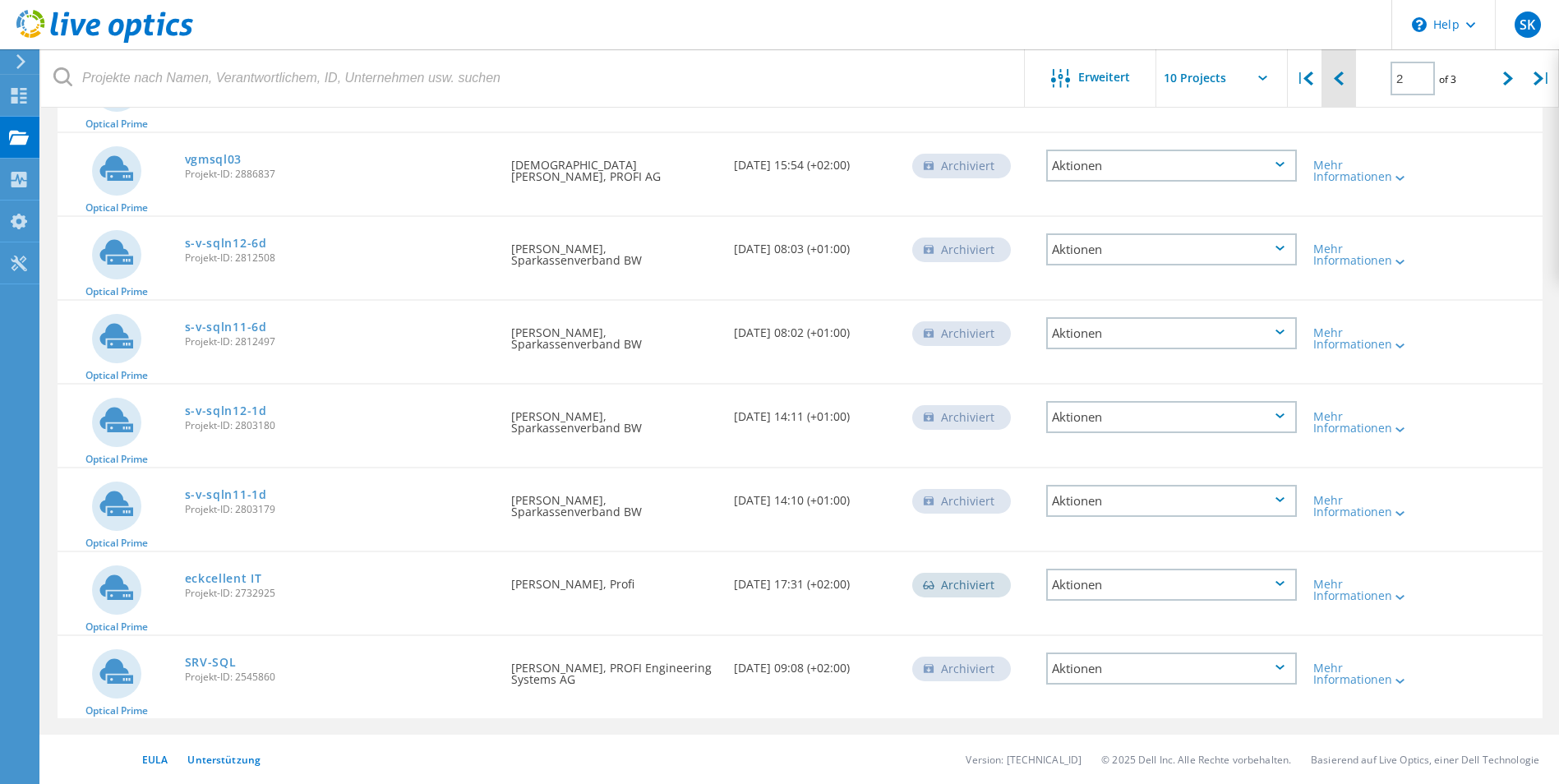
click at [1350, 86] on div at bounding box center [1337, 79] width 34 height 58
type input "1"
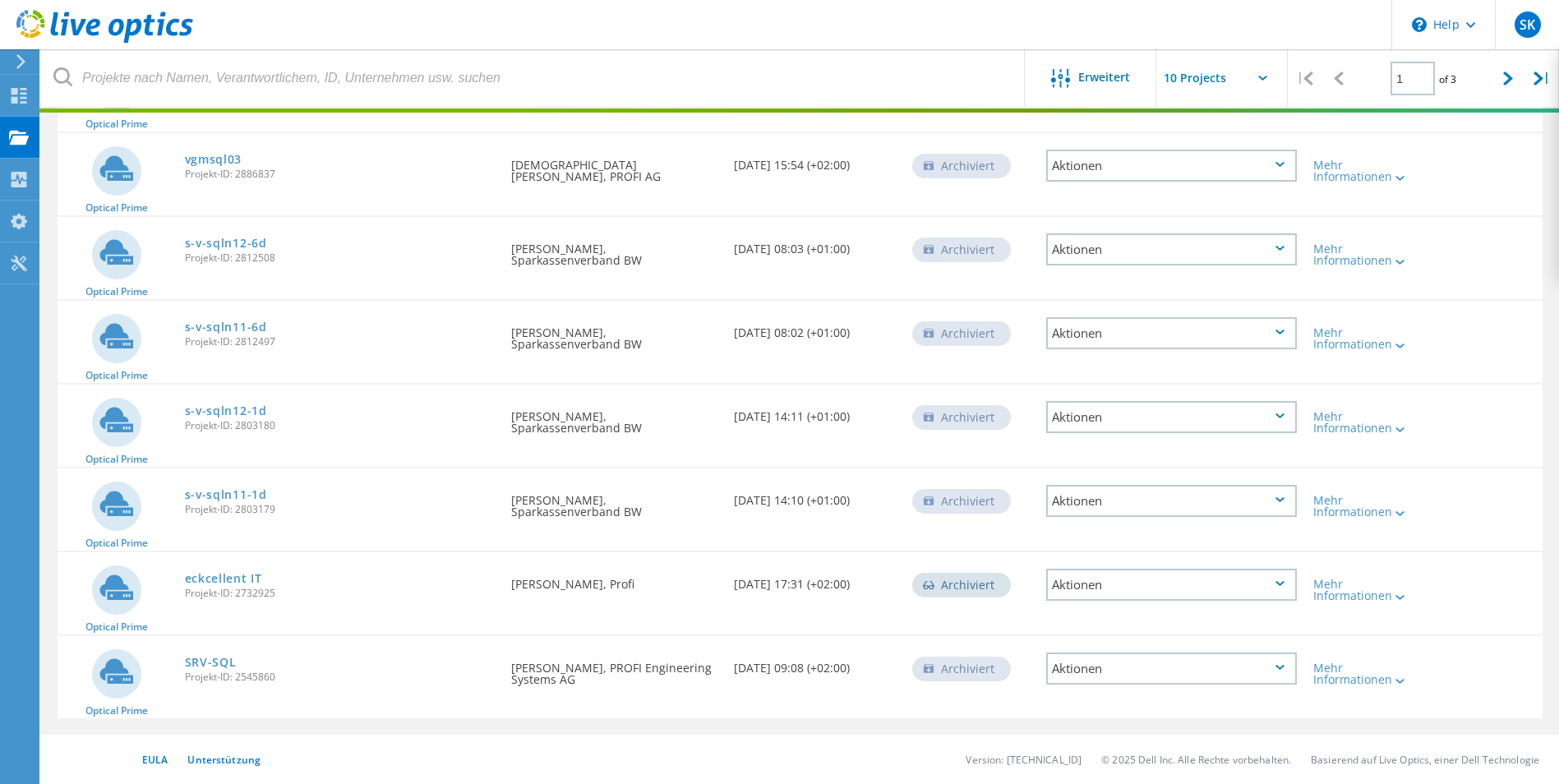
scroll to position [505, 0]
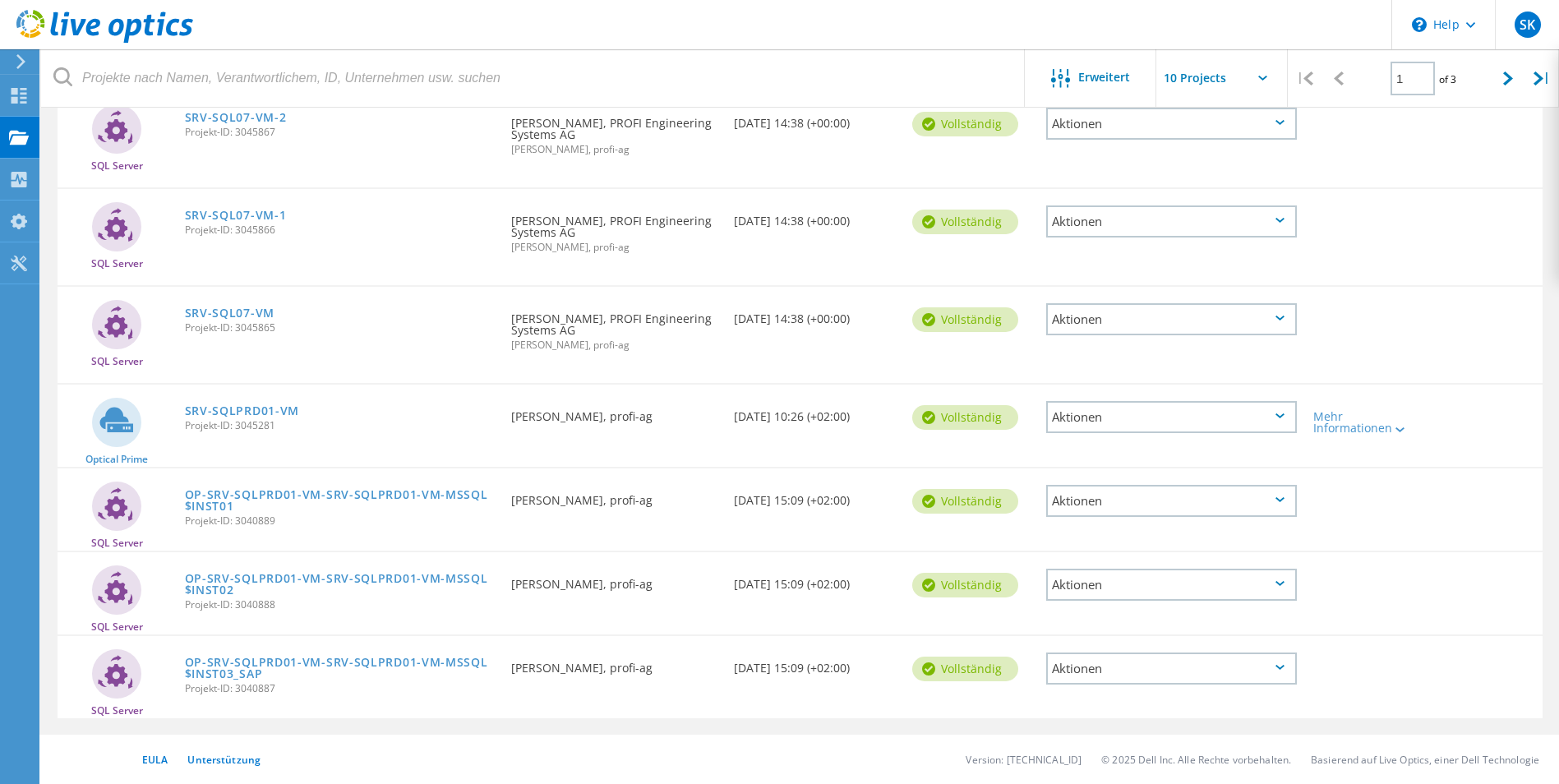
drag, startPoint x: 86, startPoint y: 456, endPoint x: 156, endPoint y: 457, distance: 70.0
click at [156, 457] on div "Optical Prime" at bounding box center [117, 426] width 120 height 83
copy span "Optical Prime"
